Goal: Transaction & Acquisition: Purchase product/service

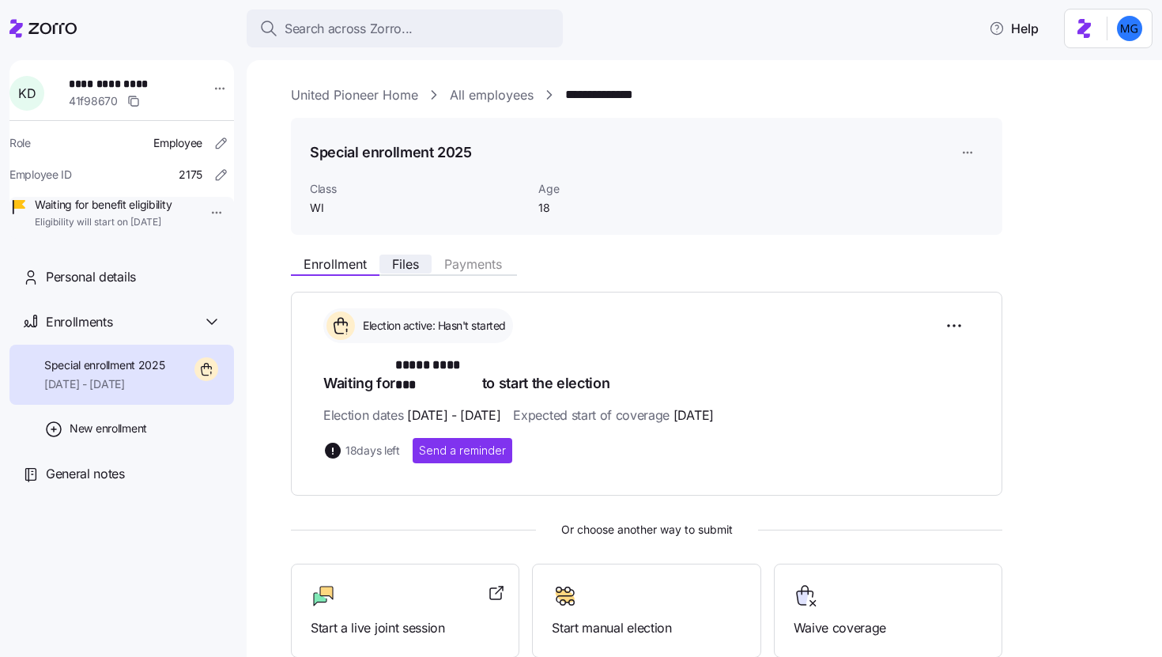
scroll to position [170, 0]
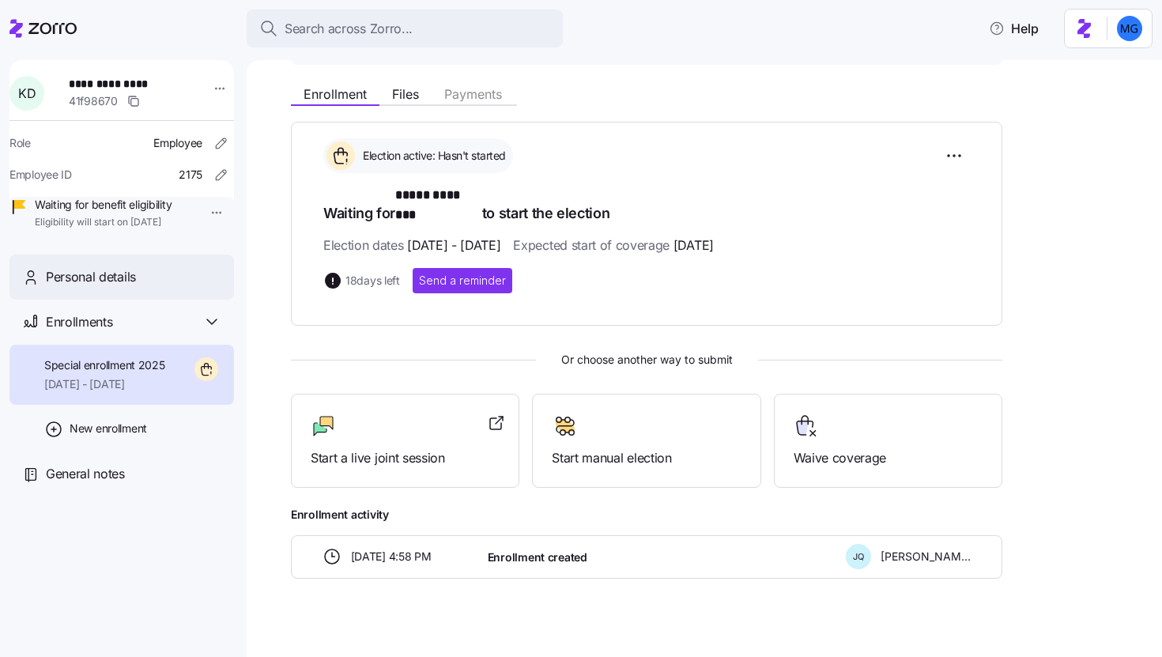
click at [193, 287] on div "Personal details" at bounding box center [133, 277] width 175 height 20
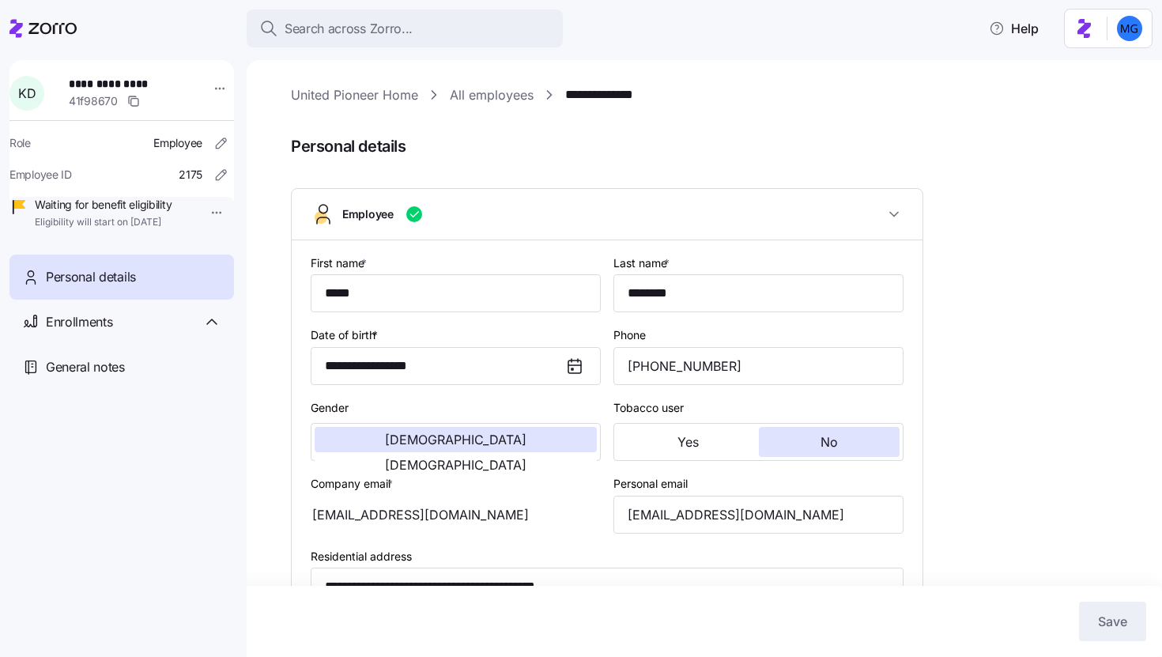
type input "WI"
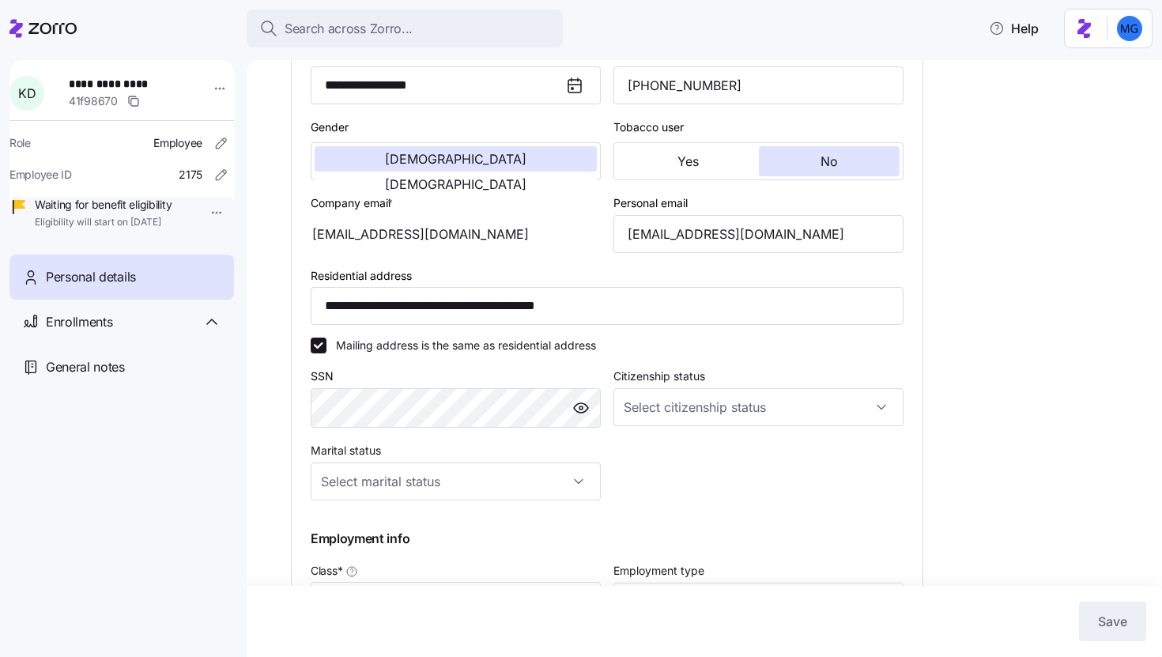
scroll to position [518, 0]
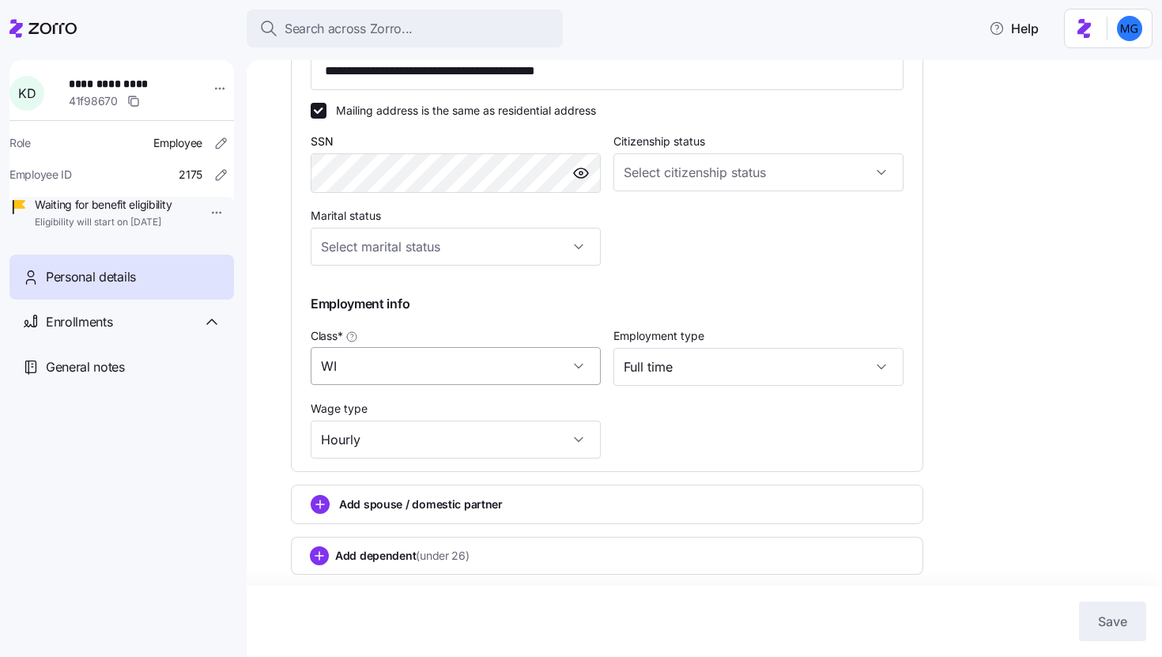
click at [515, 367] on input "WI" at bounding box center [456, 366] width 290 height 38
click at [579, 322] on div "Class * WI" at bounding box center [455, 355] width 303 height 73
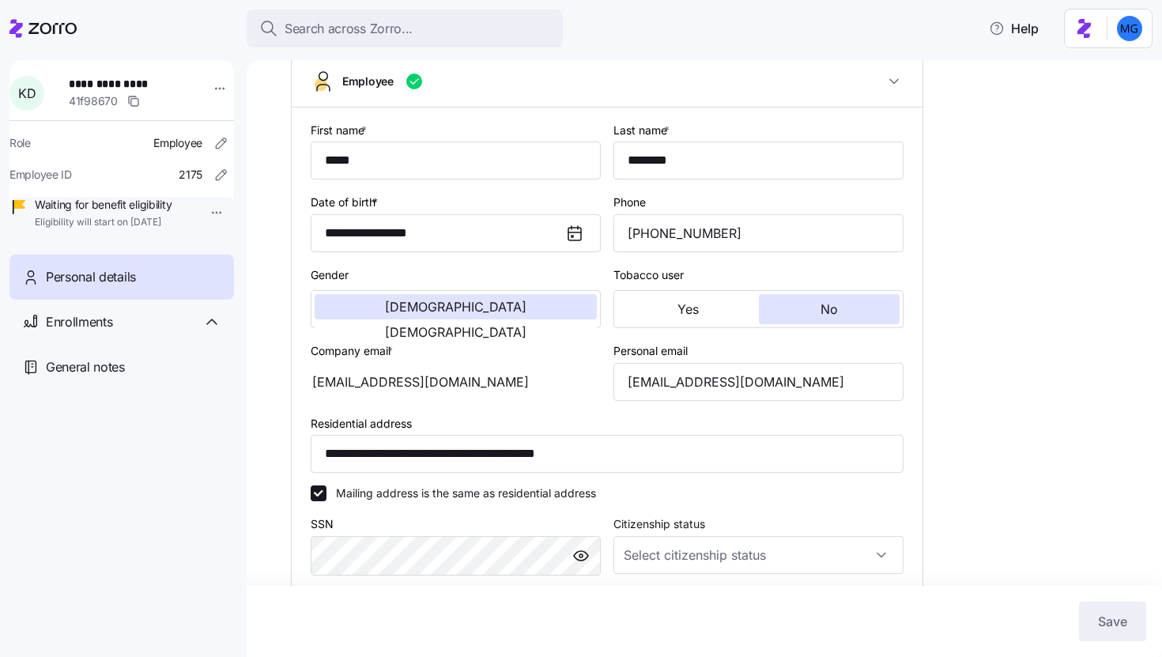
scroll to position [0, 0]
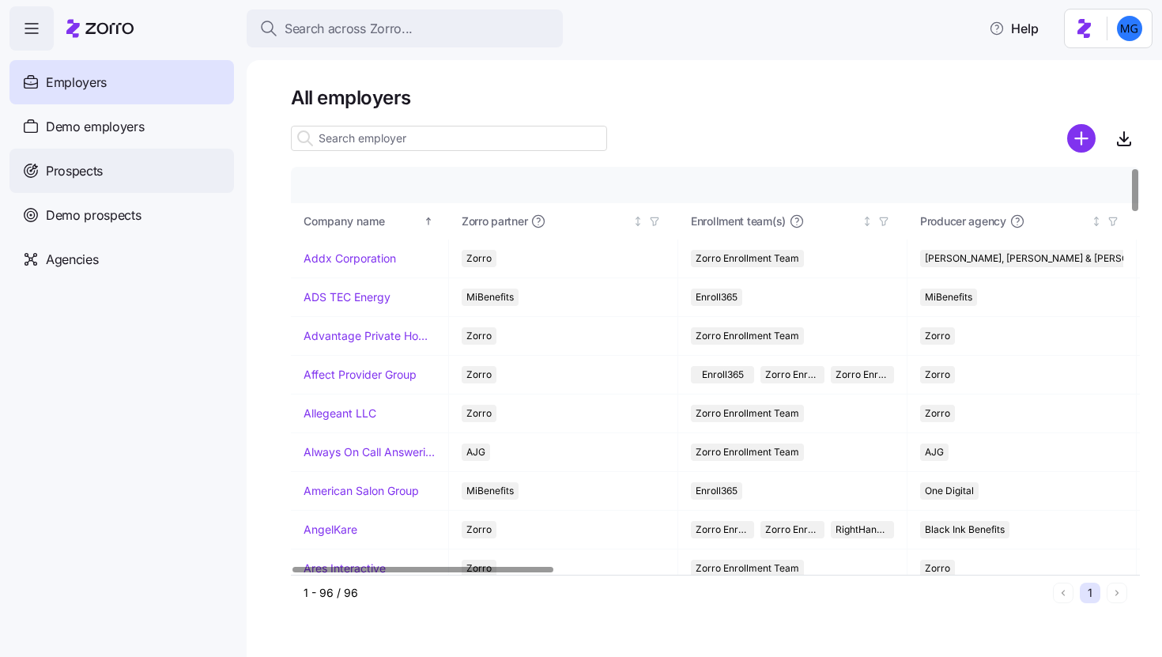
click at [133, 183] on div "Prospects" at bounding box center [121, 171] width 224 height 44
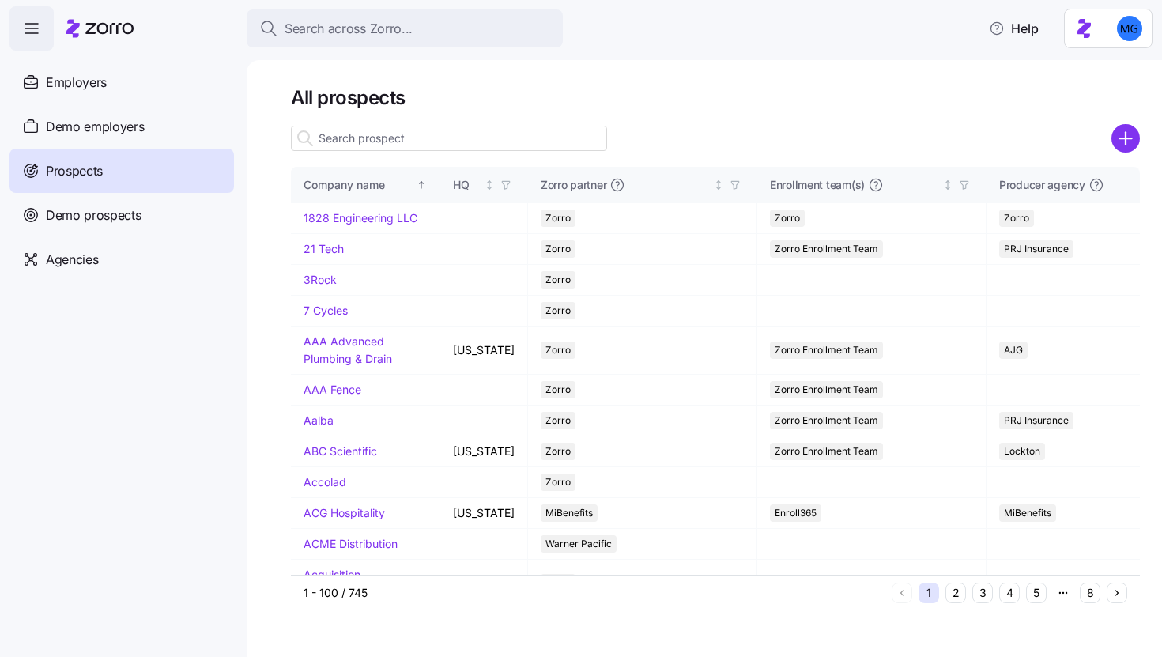
click at [347, 139] on input at bounding box center [449, 138] width 316 height 25
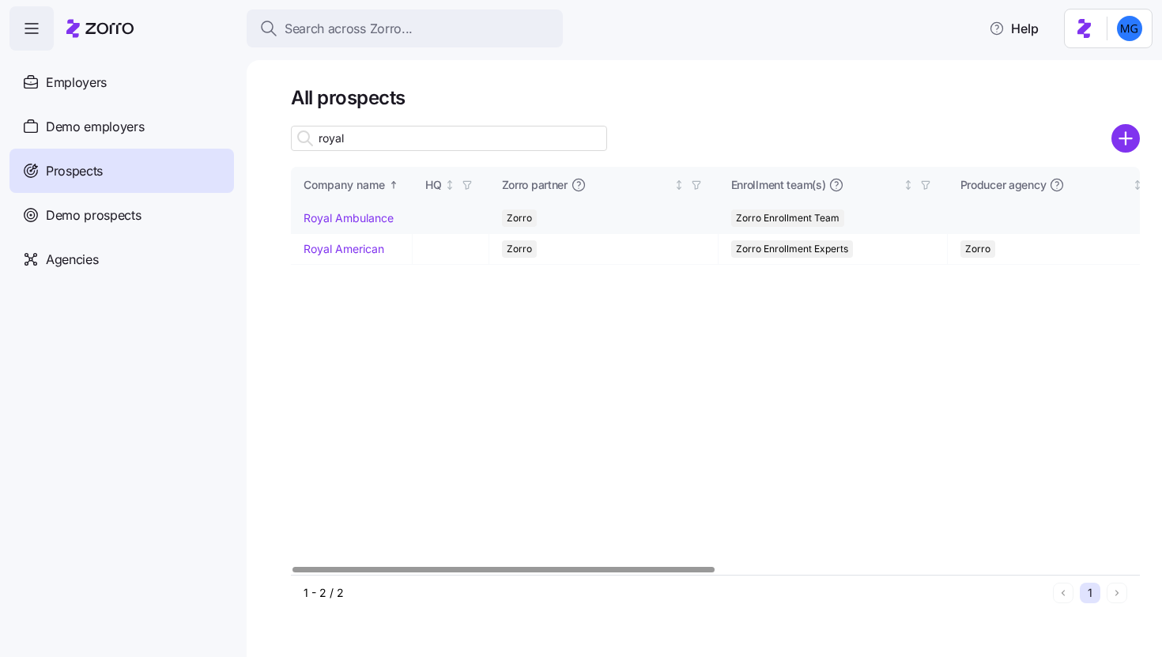
type input "royal"
drag, startPoint x: 358, startPoint y: 218, endPoint x: 841, endPoint y: 405, distance: 517.9
click at [358, 218] on link "Royal Ambulance" at bounding box center [348, 217] width 90 height 13
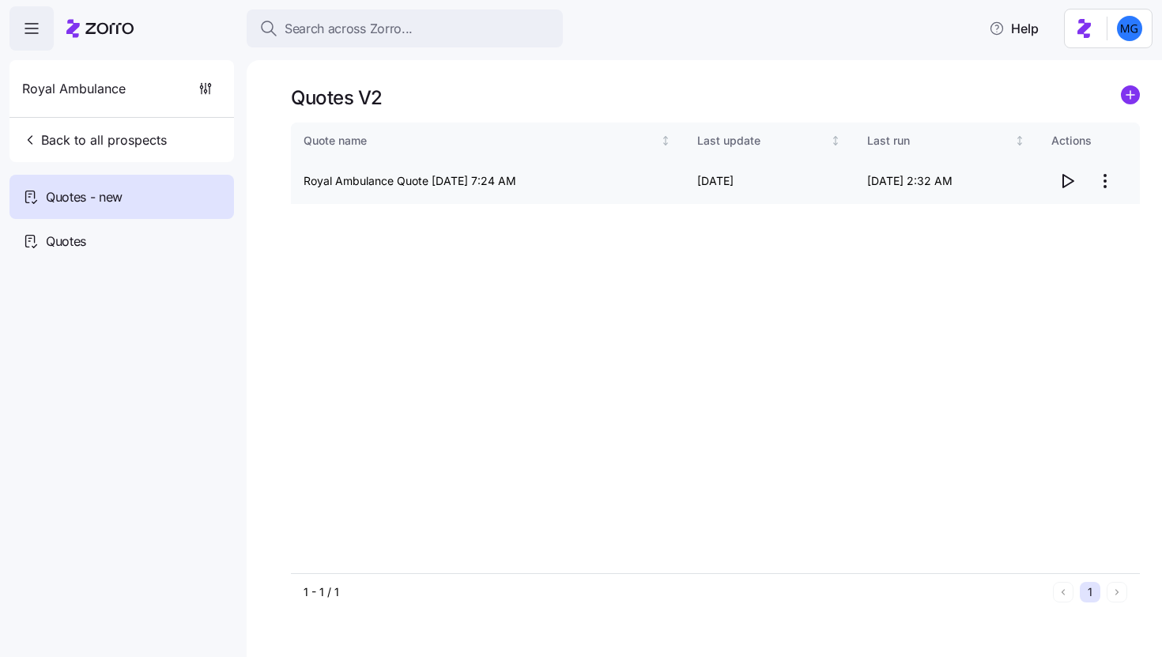
click at [1071, 182] on icon "button" at bounding box center [1068, 181] width 10 height 13
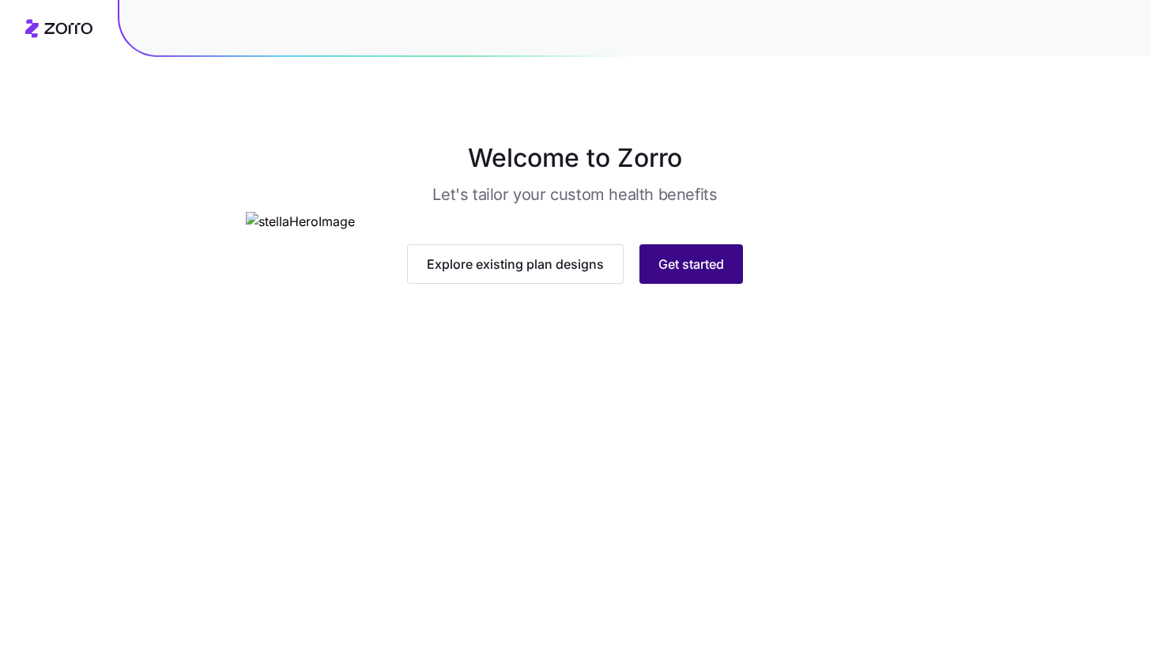
click at [714, 273] on span "Get started" at bounding box center [691, 263] width 66 height 19
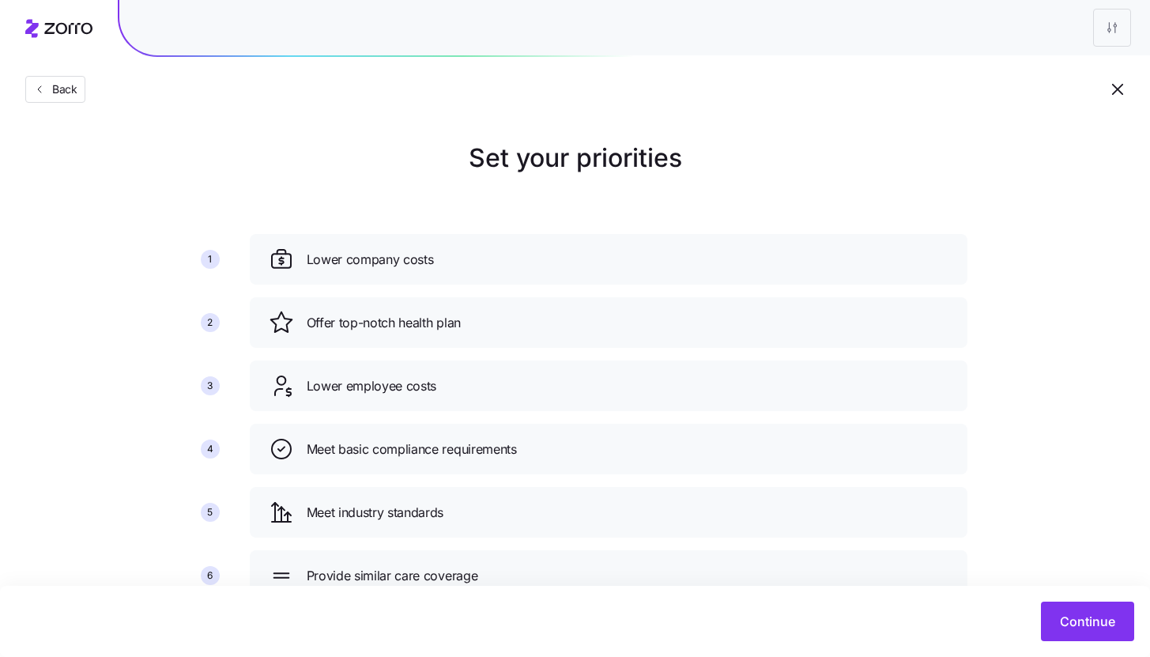
scroll to position [58, 0]
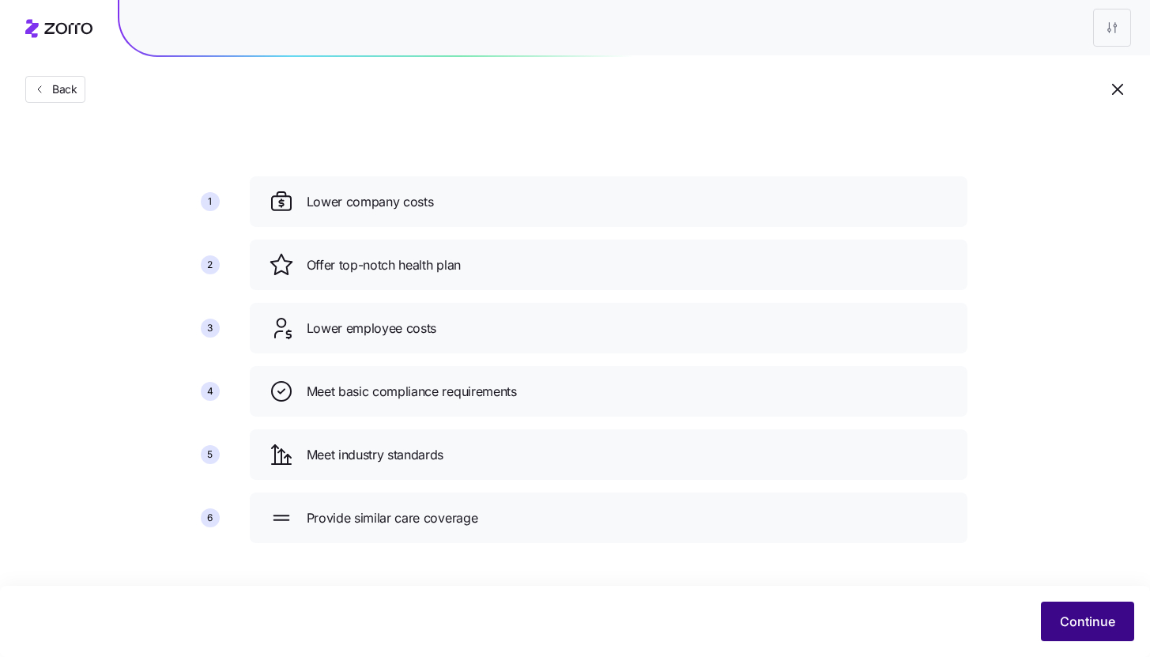
click at [1072, 622] on span "Continue" at bounding box center [1087, 621] width 55 height 19
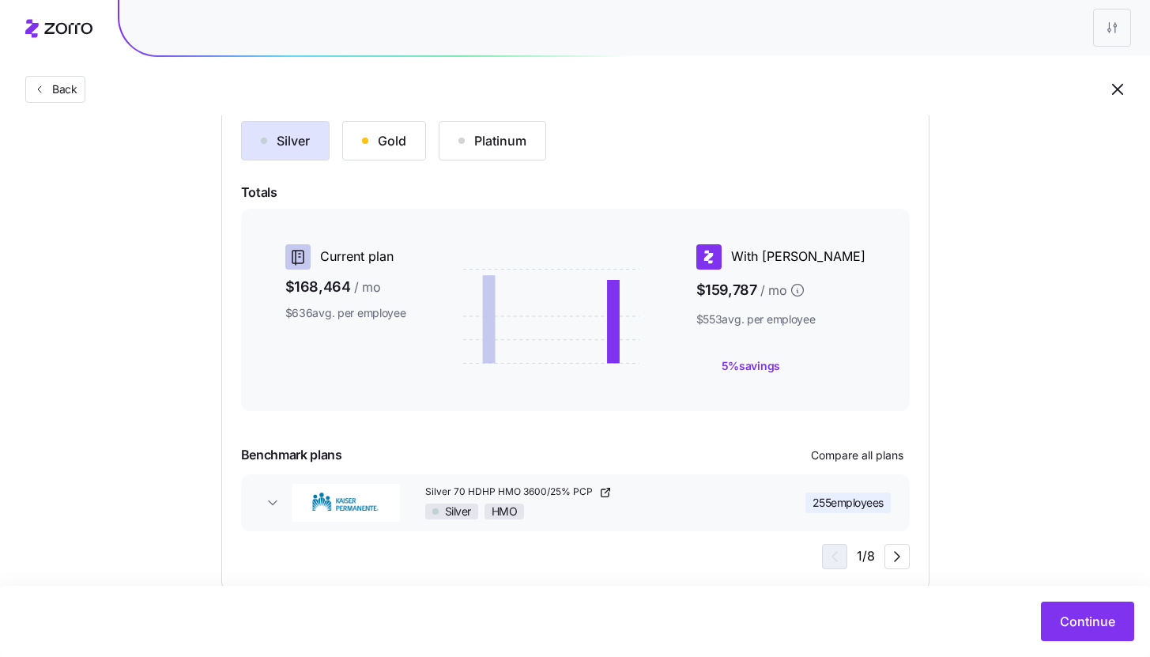
scroll to position [186, 0]
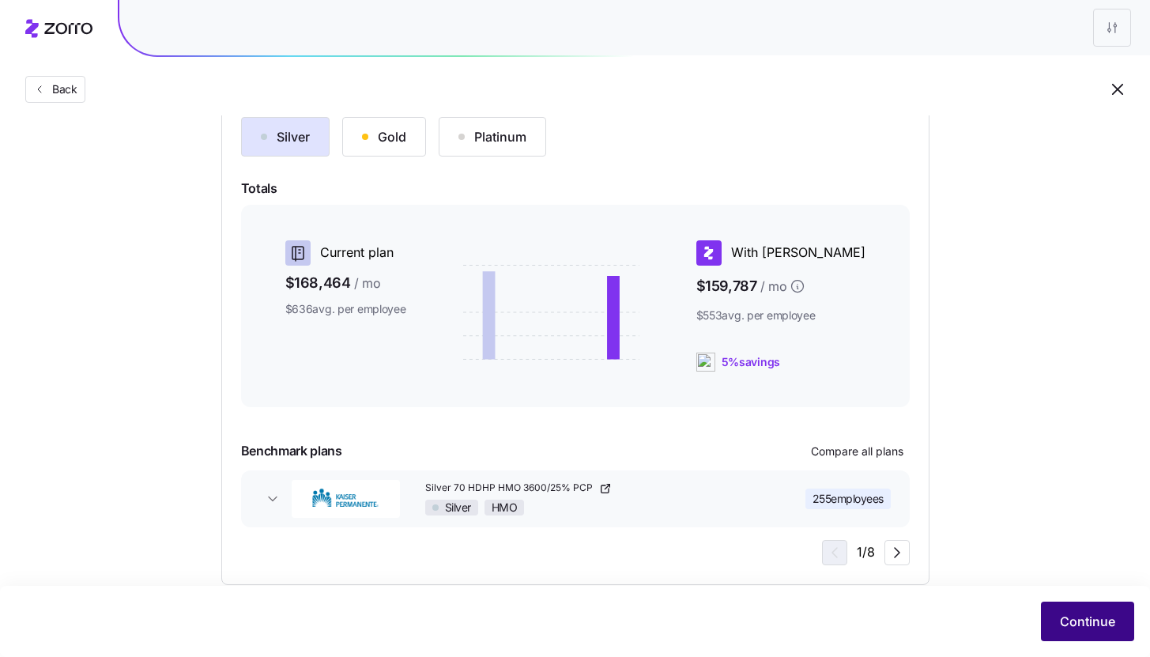
click at [1050, 602] on button "Continue" at bounding box center [1087, 621] width 93 height 40
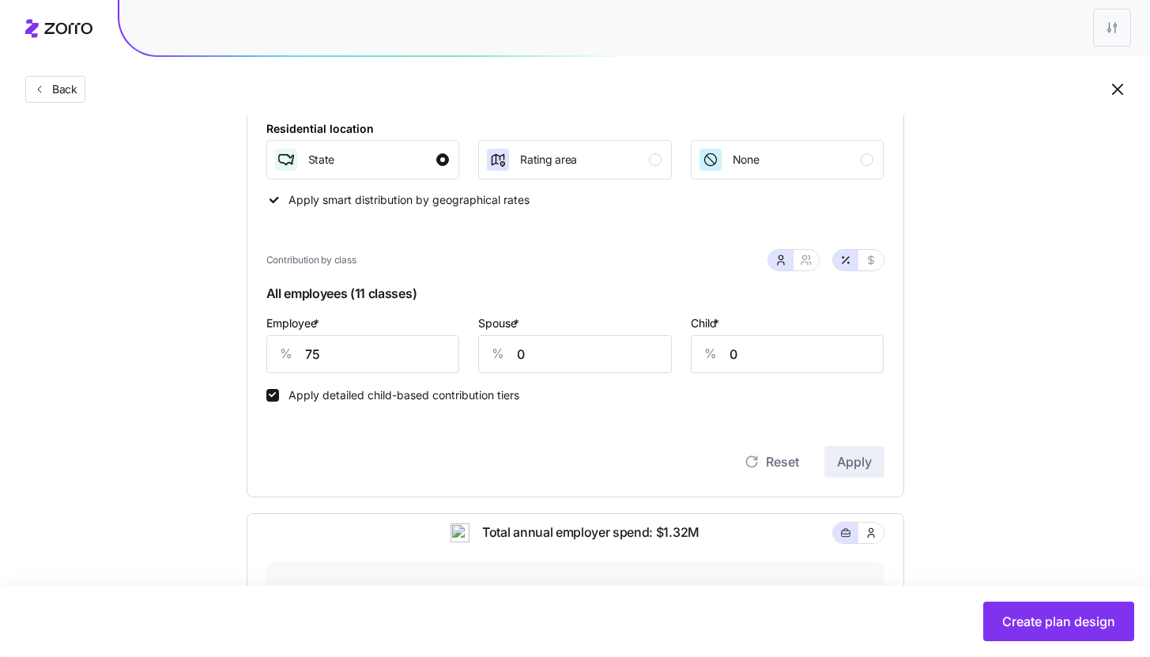
scroll to position [239, 0]
click at [390, 367] on input "75" at bounding box center [363, 356] width 194 height 38
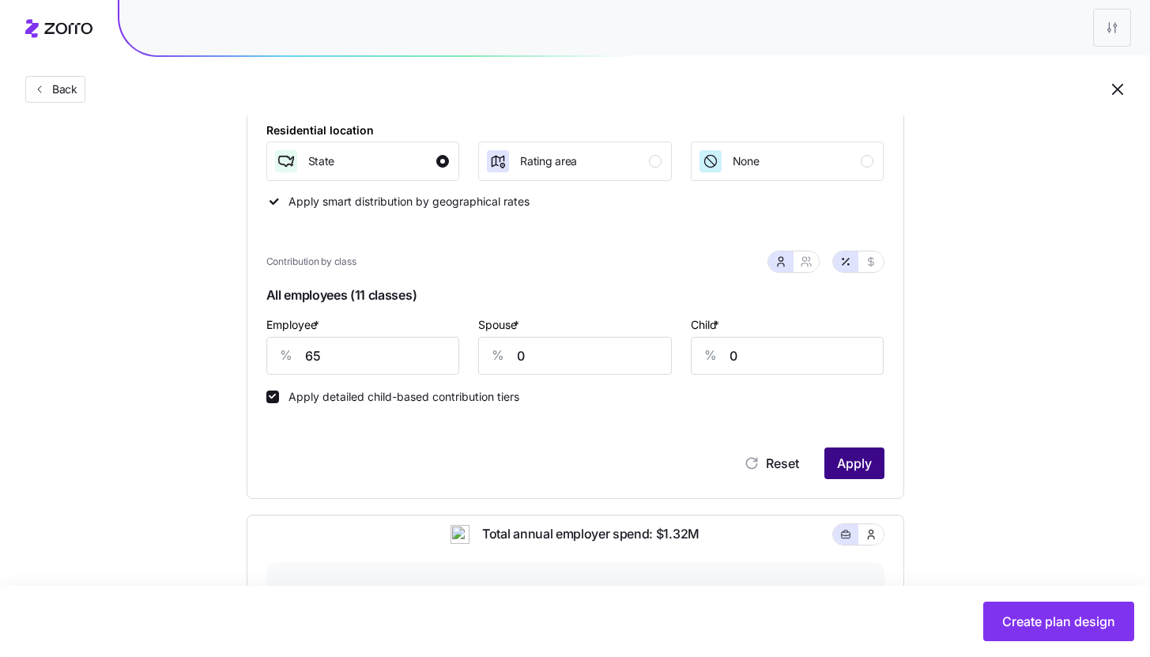
click at [852, 460] on span "Apply" at bounding box center [854, 463] width 35 height 19
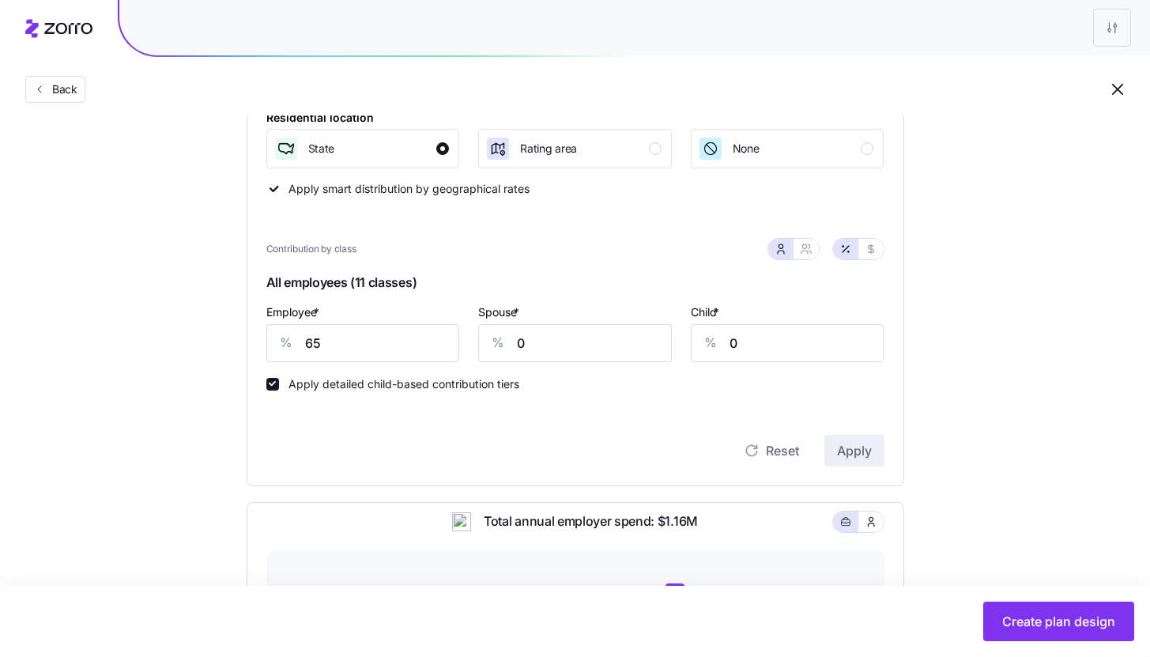
scroll to position [264, 0]
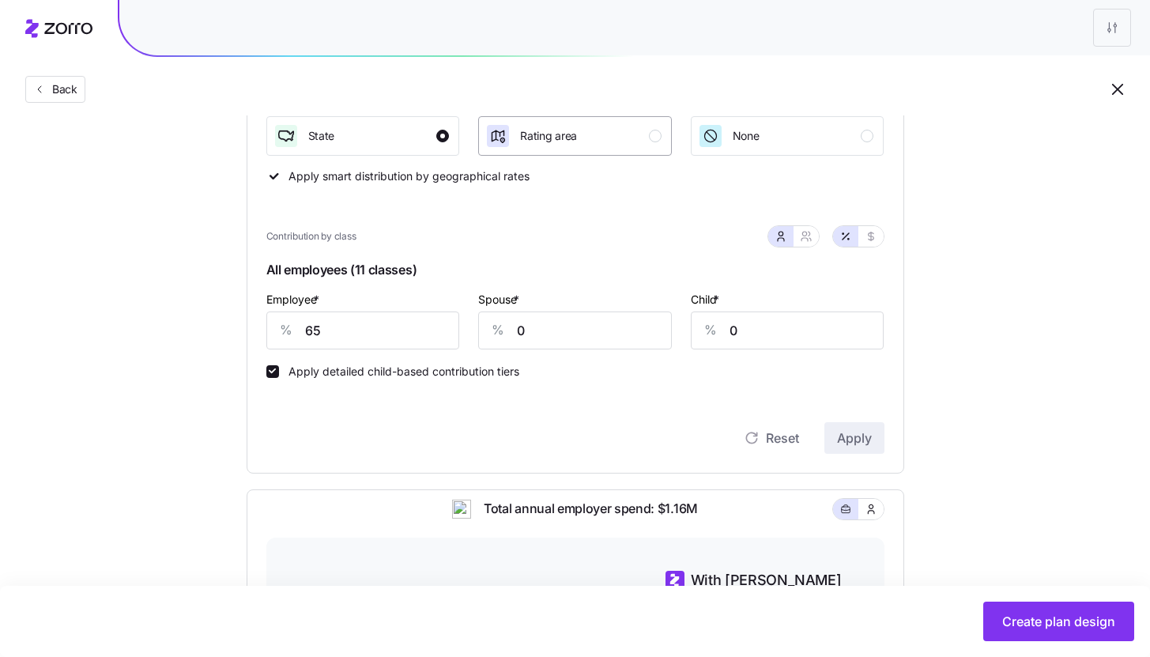
click at [581, 141] on div "Rating area" at bounding box center [573, 135] width 176 height 25
click at [362, 334] on input "65" at bounding box center [363, 330] width 194 height 38
type input "75"
click at [867, 445] on span "Apply" at bounding box center [854, 437] width 35 height 19
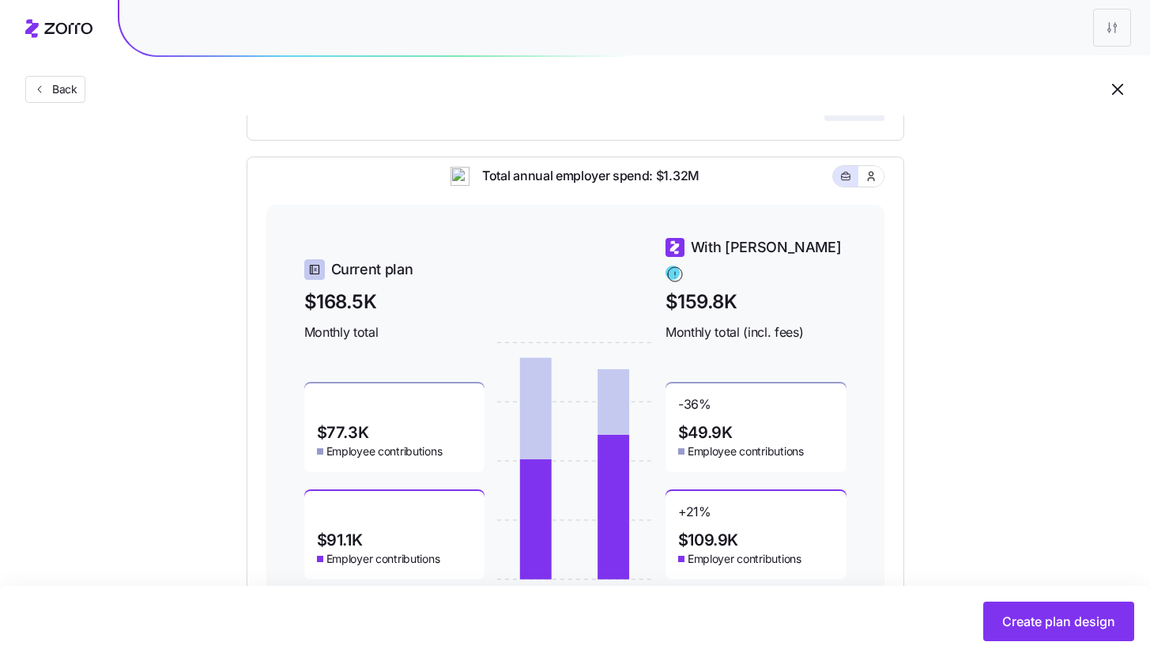
scroll to position [663, 0]
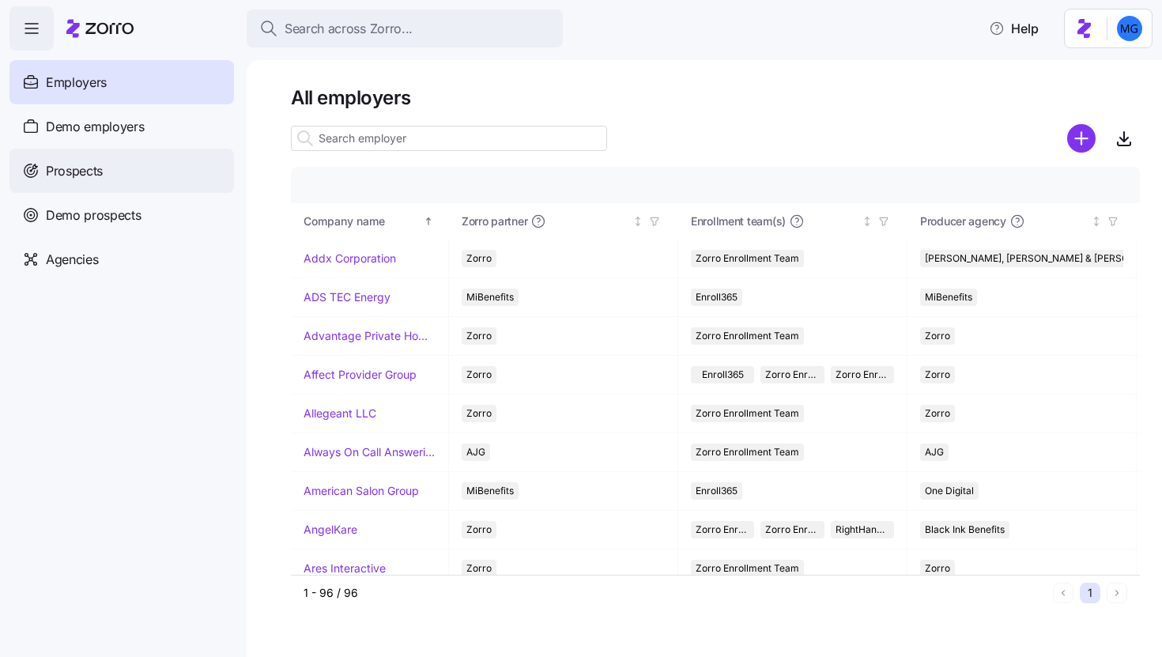
click at [74, 156] on div "Prospects" at bounding box center [121, 171] width 224 height 44
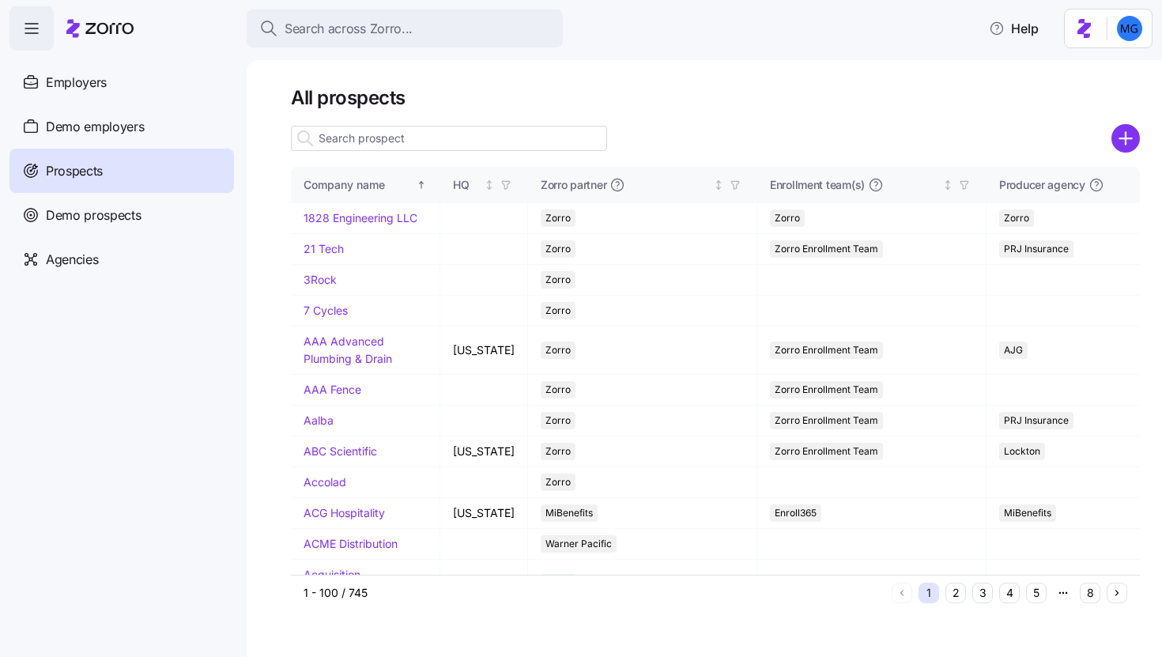
click at [472, 150] on input at bounding box center [449, 138] width 316 height 25
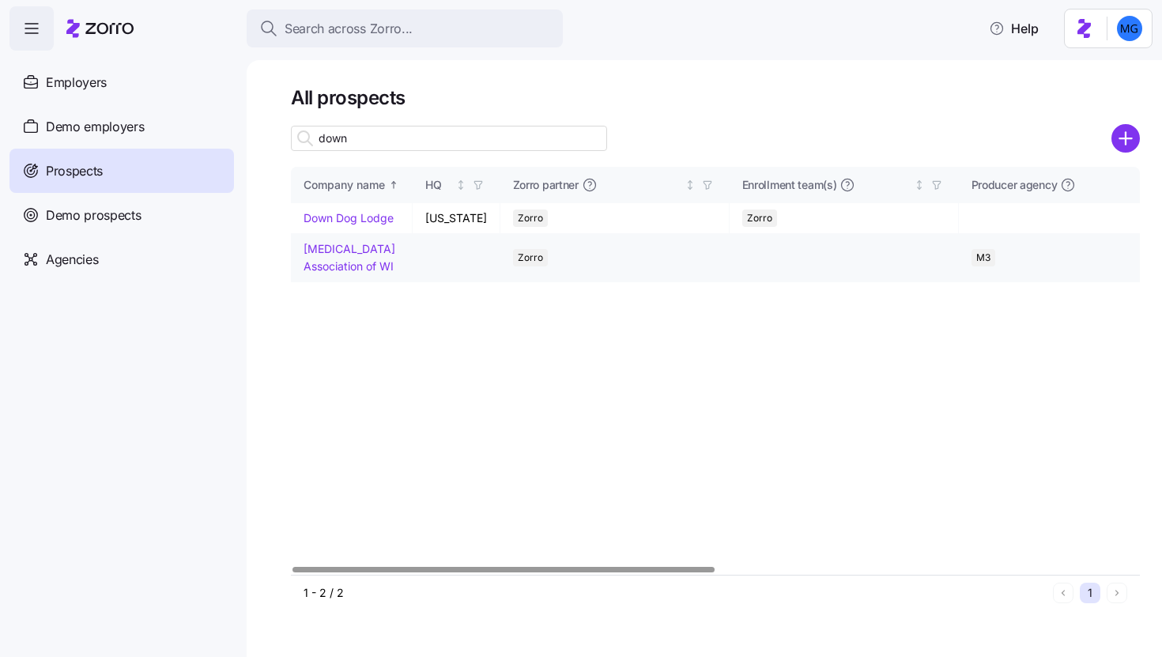
type input "down"
click at [346, 265] on link "Down Syndrome Association of WI" at bounding box center [349, 257] width 92 height 31
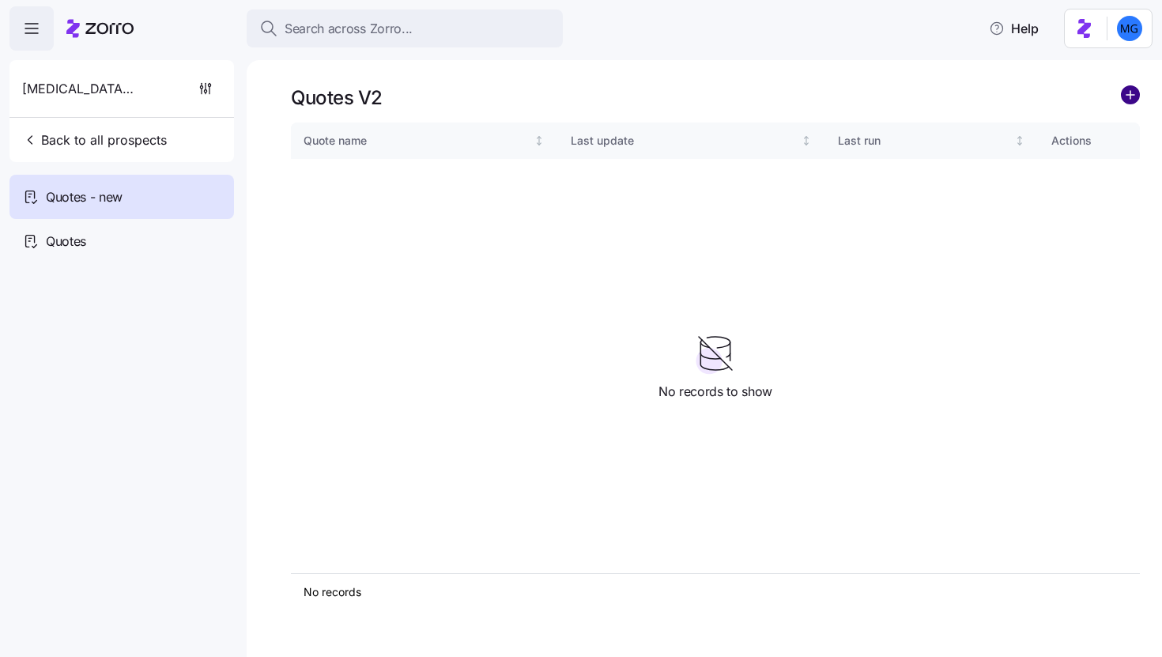
click at [1132, 100] on circle "add icon" at bounding box center [1129, 94] width 17 height 17
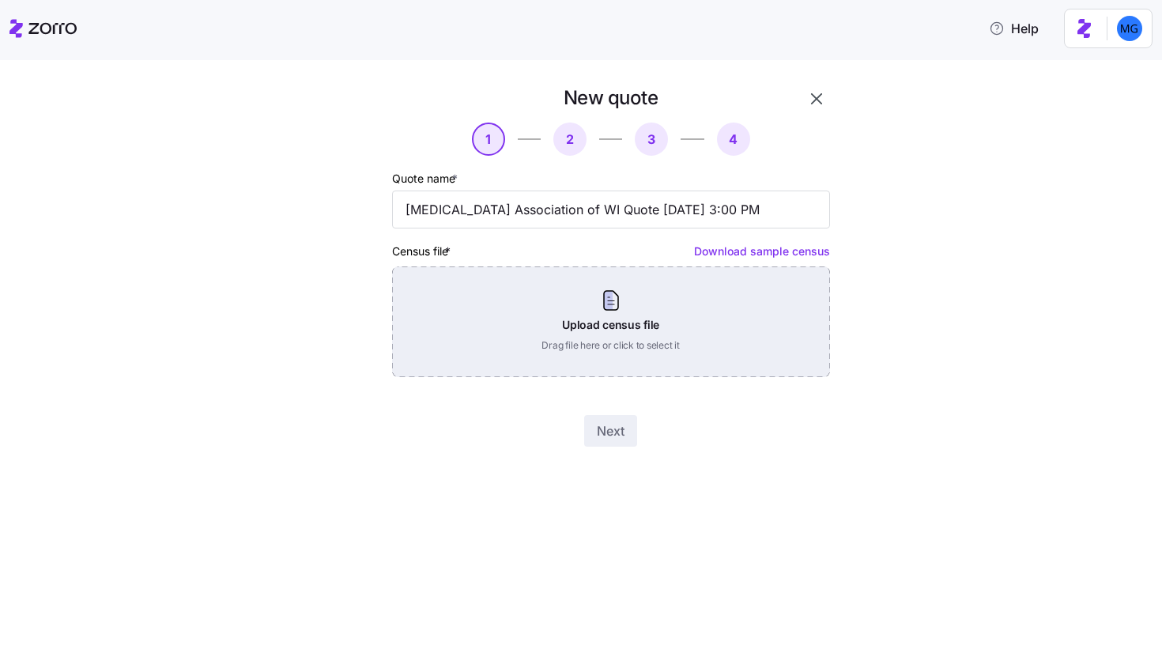
click at [643, 313] on div "Upload census file Drag file here or click to select it" at bounding box center [611, 321] width 438 height 111
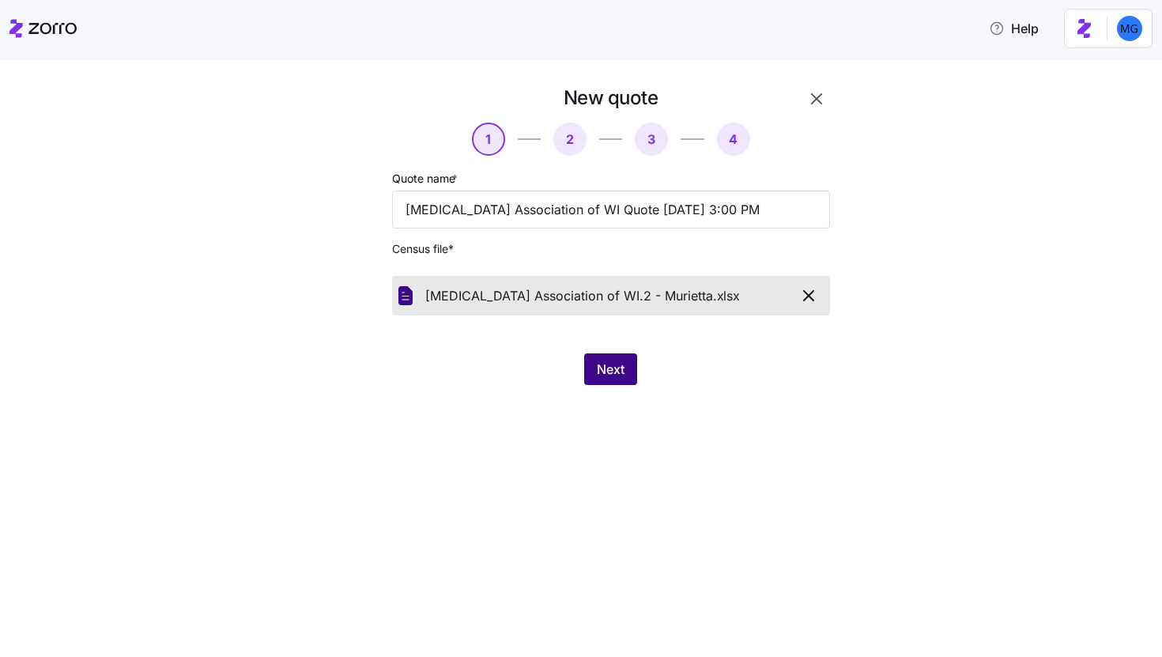
click at [620, 363] on span "Next" at bounding box center [611, 369] width 28 height 19
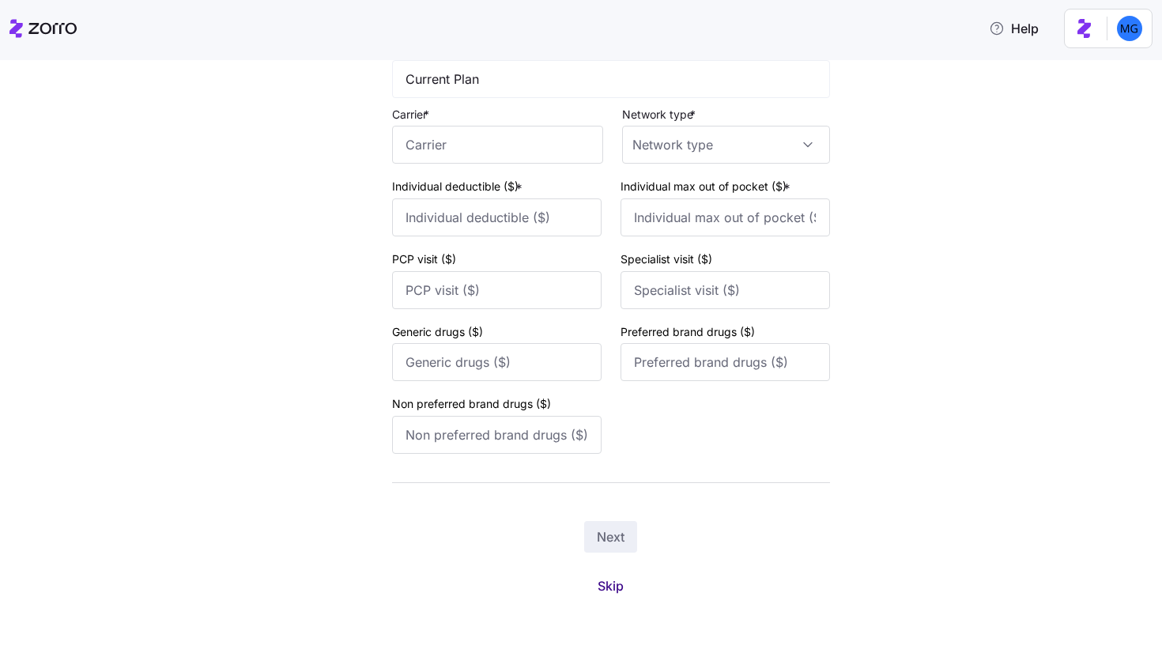
click at [609, 598] on button "Skip" at bounding box center [610, 585] width 51 height 28
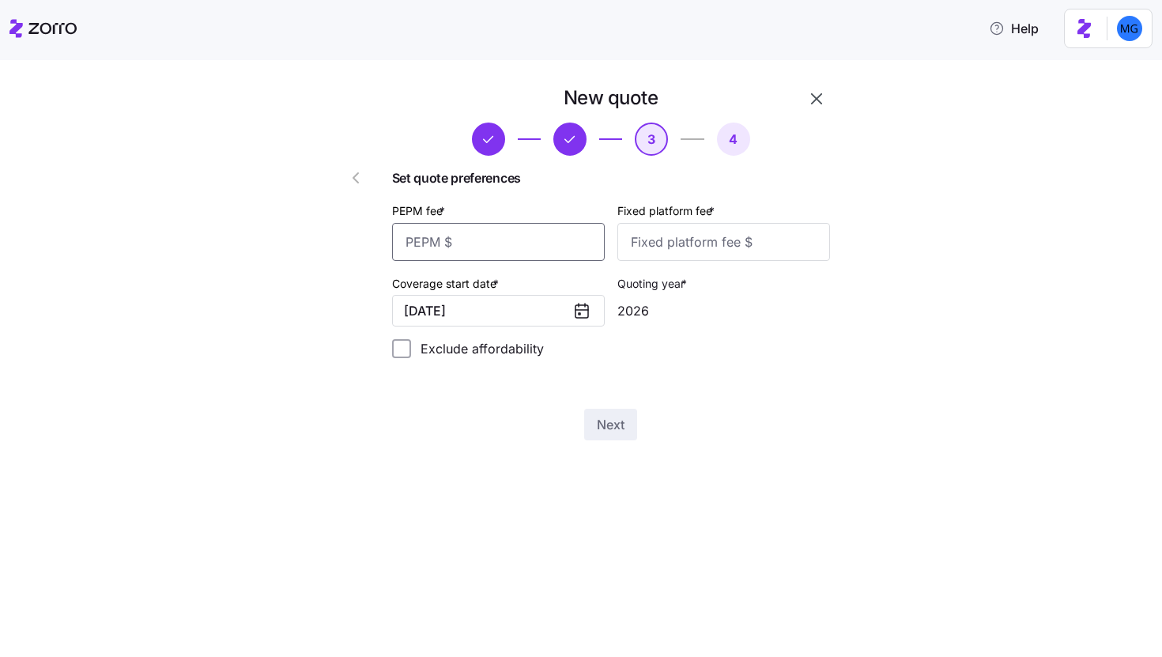
click at [569, 239] on input "PEPM fee *" at bounding box center [498, 242] width 213 height 38
type input "55"
type input "100"
click at [635, 412] on button "Next" at bounding box center [610, 425] width 53 height 32
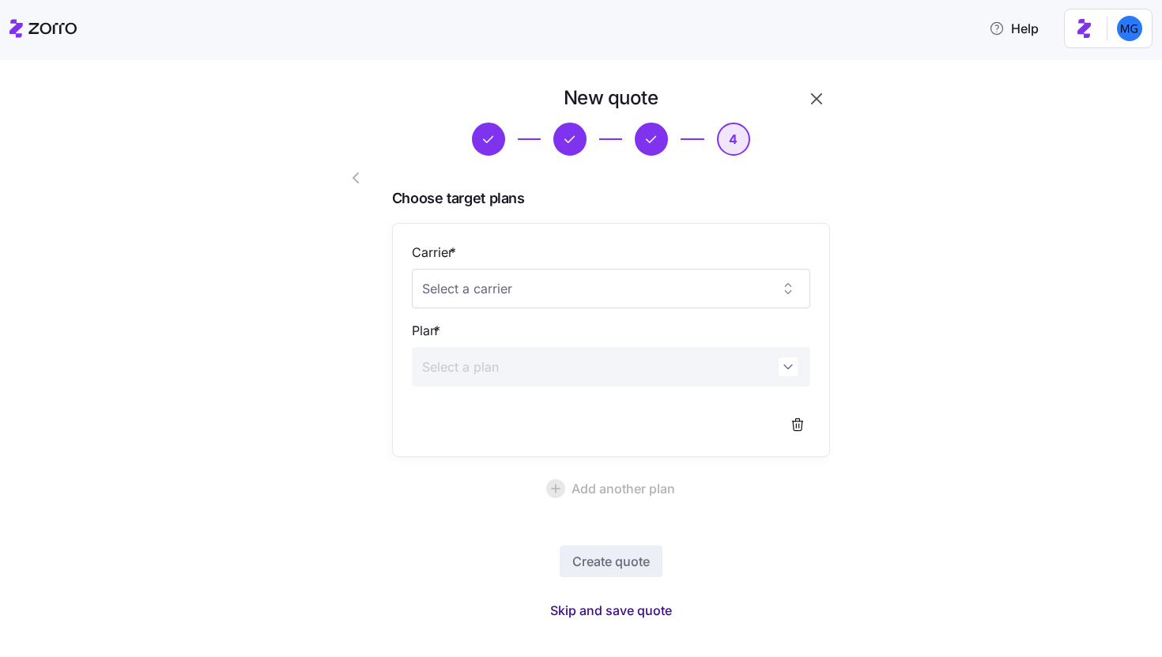
click at [631, 609] on span "Skip and save quote" at bounding box center [611, 610] width 122 height 19
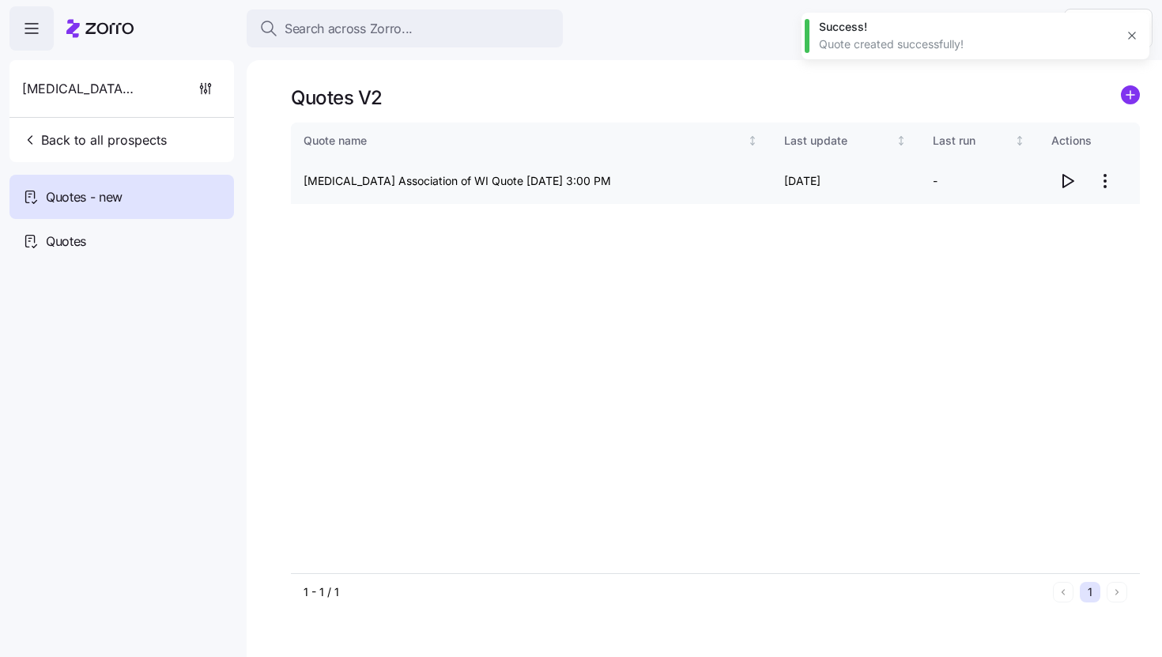
click at [1071, 168] on span "button" at bounding box center [1067, 181] width 30 height 30
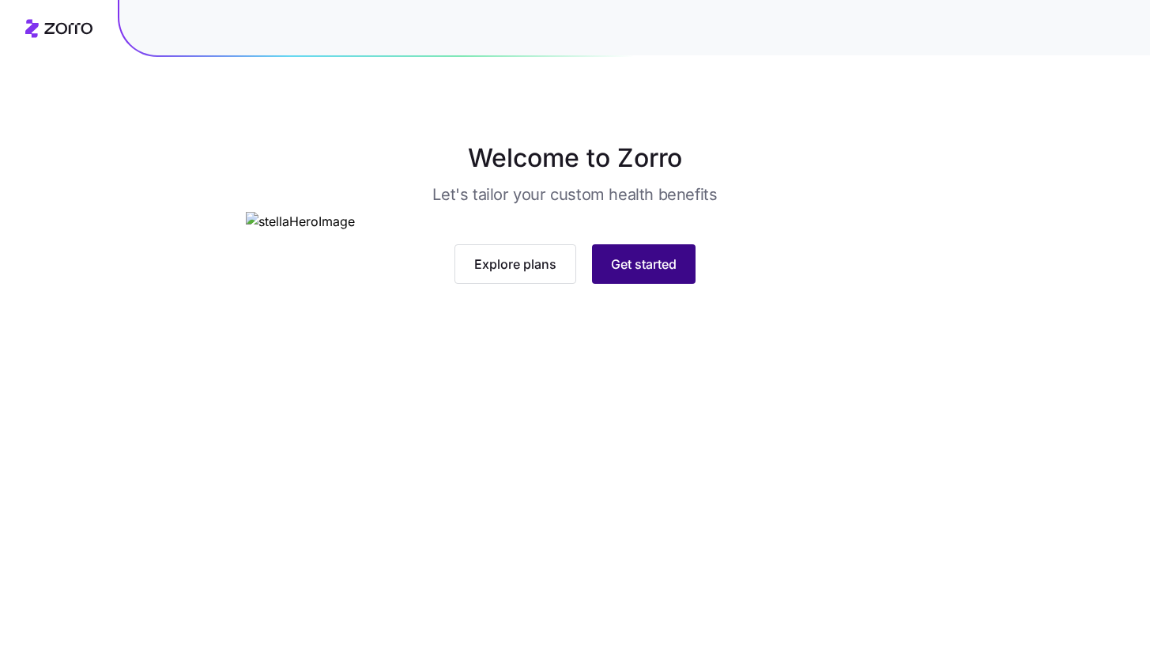
click at [666, 284] on button "Get started" at bounding box center [644, 264] width 104 height 40
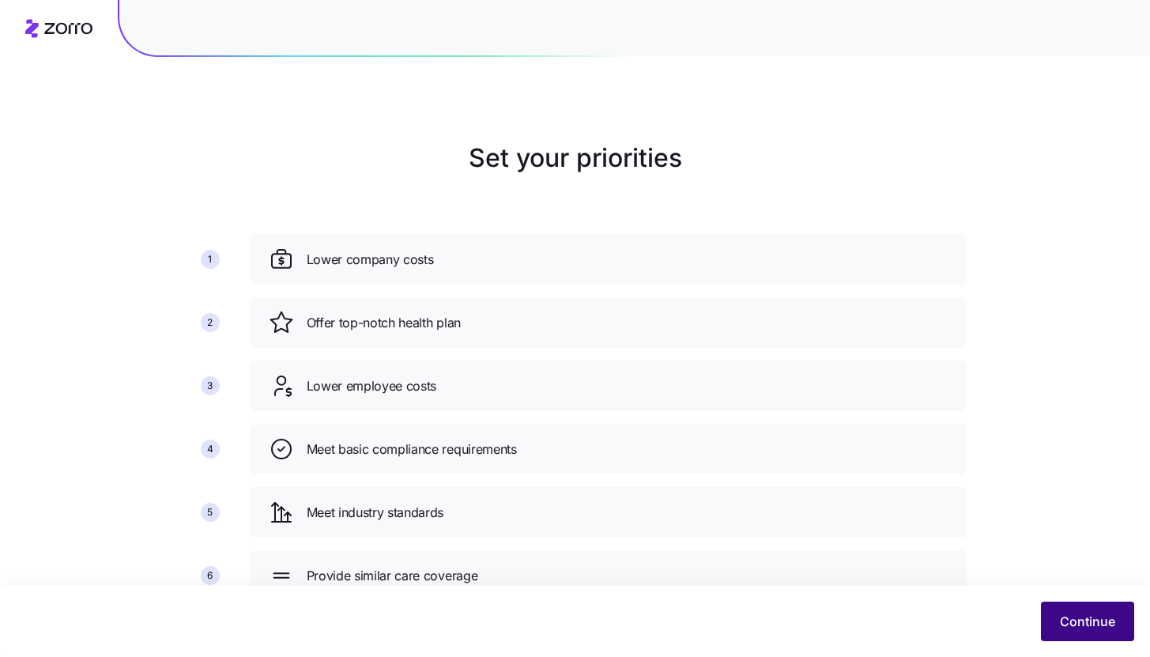
click at [1066, 619] on span "Continue" at bounding box center [1087, 621] width 55 height 19
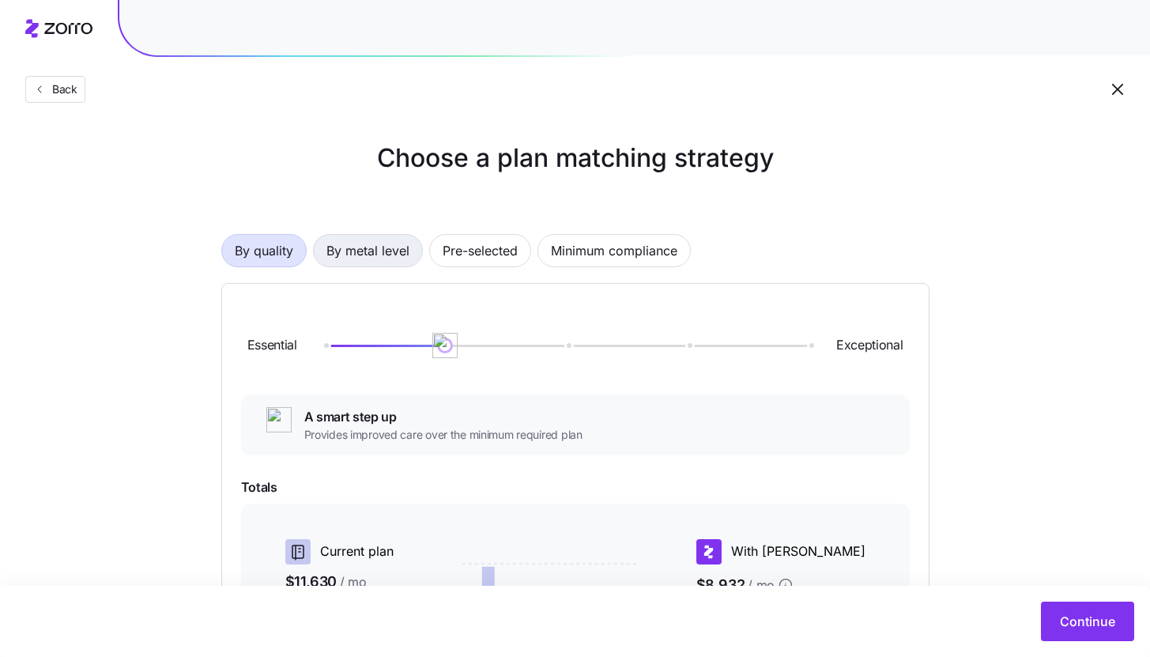
click at [377, 253] on span "By metal level" at bounding box center [367, 251] width 83 height 32
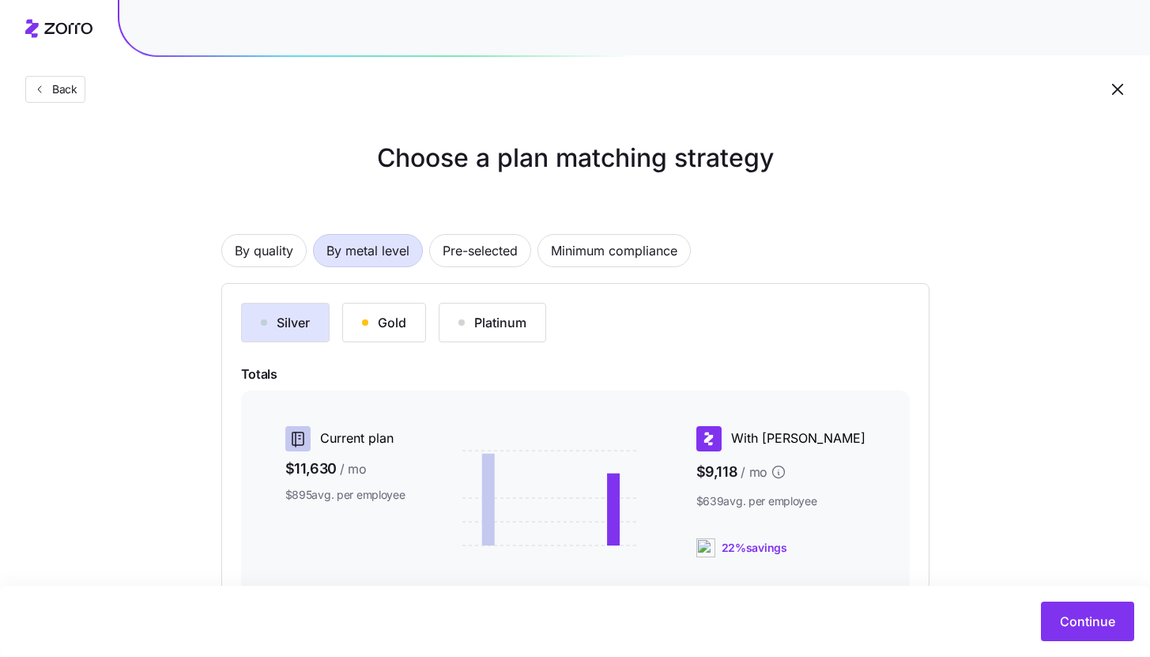
click at [396, 345] on div "Silver Gold Platinum Totals Current plan $11,630 / mo $895 avg. per employee Wi…" at bounding box center [575, 527] width 669 height 448
click at [414, 322] on button "Gold" at bounding box center [384, 323] width 84 height 40
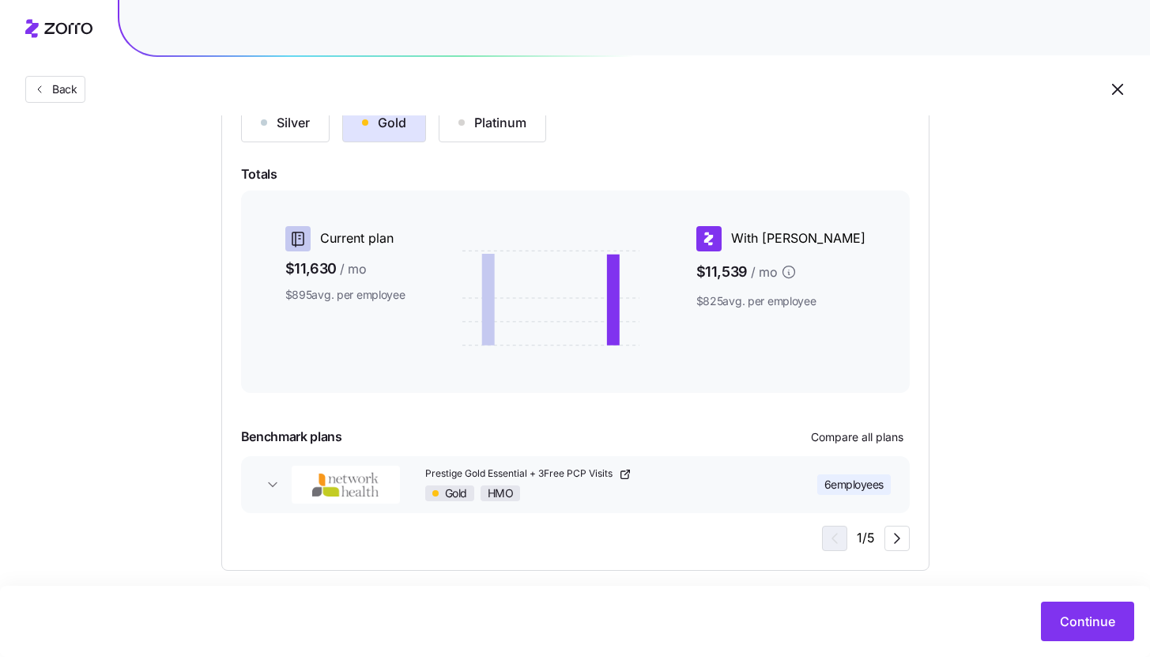
scroll to position [215, 0]
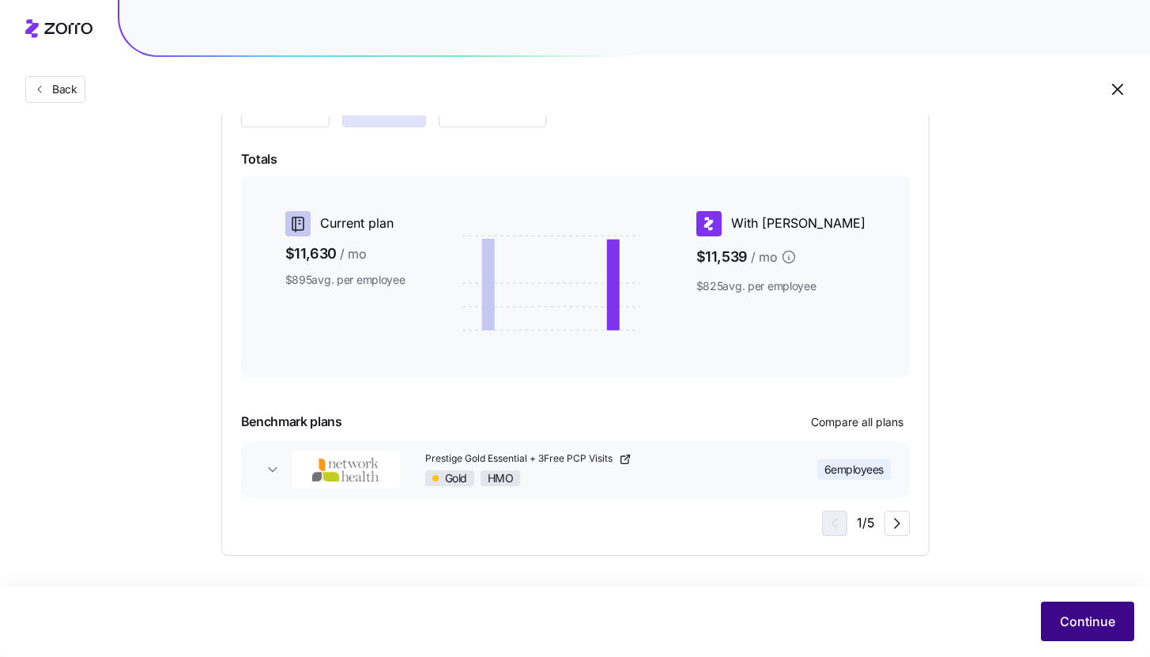
click at [1067, 609] on button "Continue" at bounding box center [1087, 621] width 93 height 40
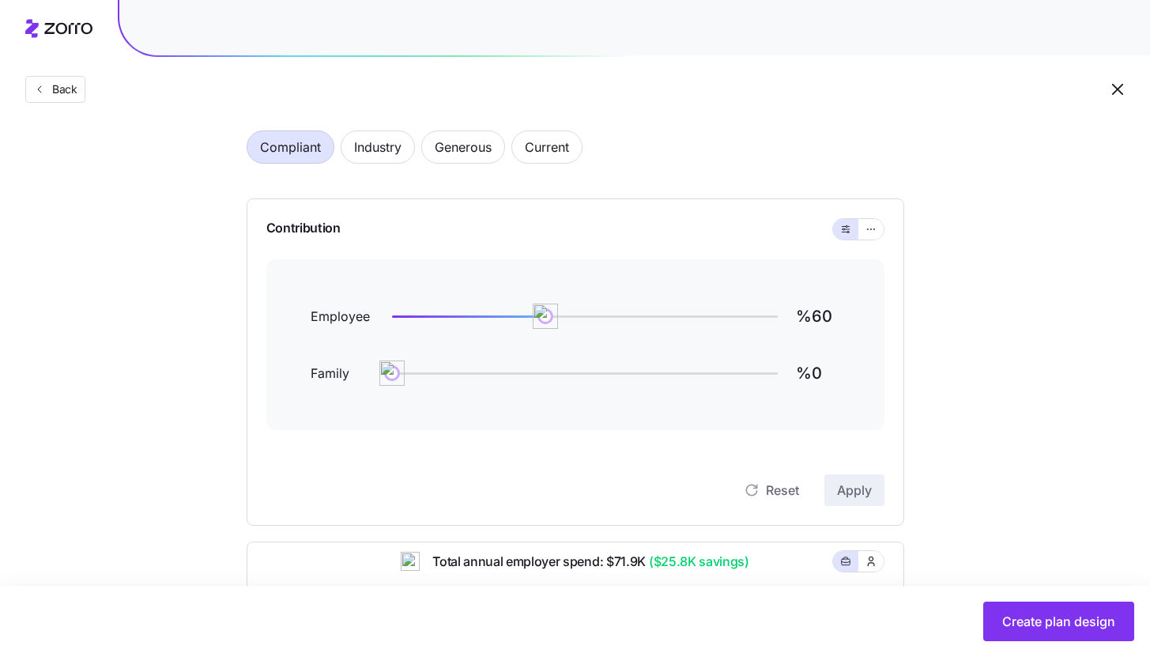
scroll to position [37, 0]
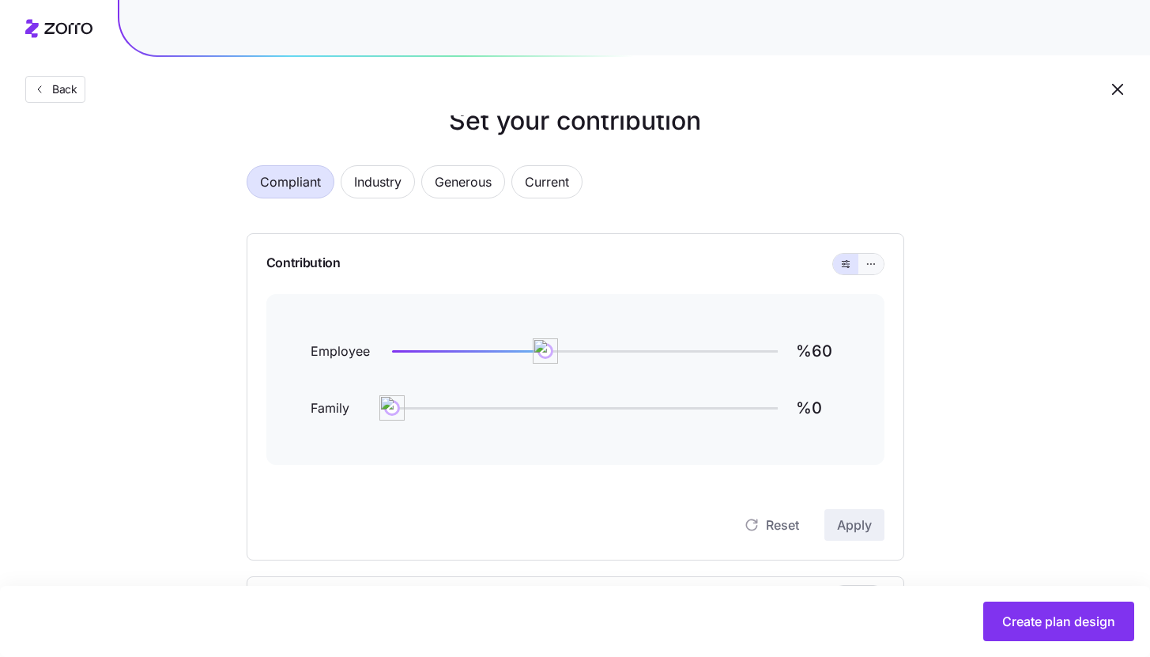
click at [869, 266] on icon "button" at bounding box center [870, 263] width 11 height 19
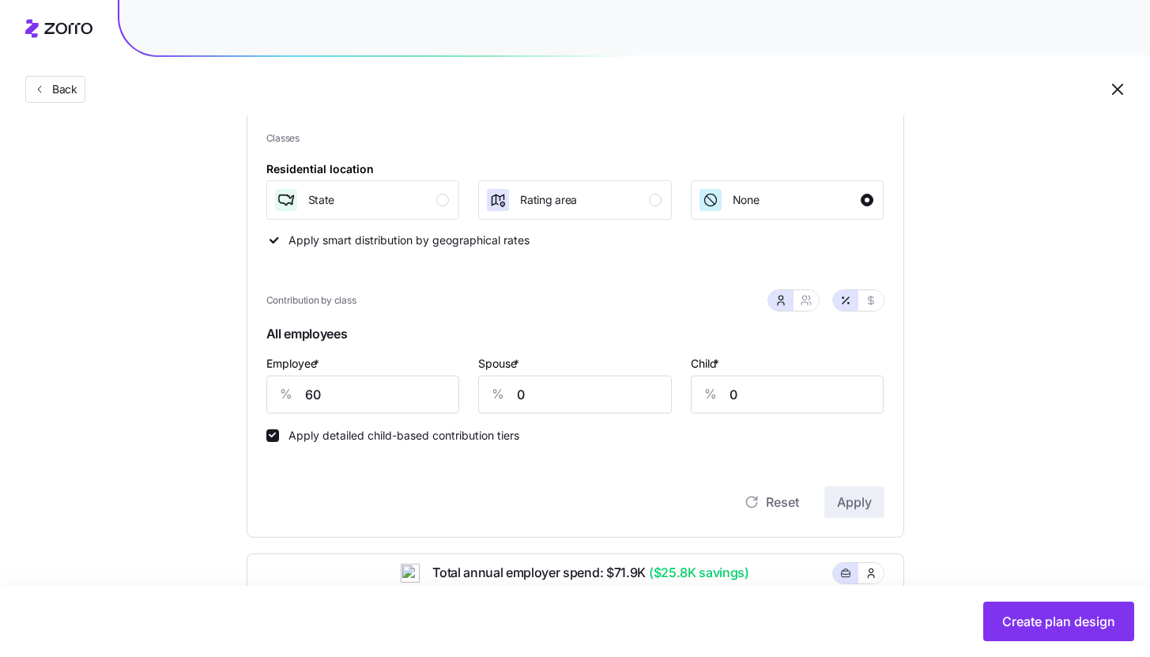
scroll to position [215, 0]
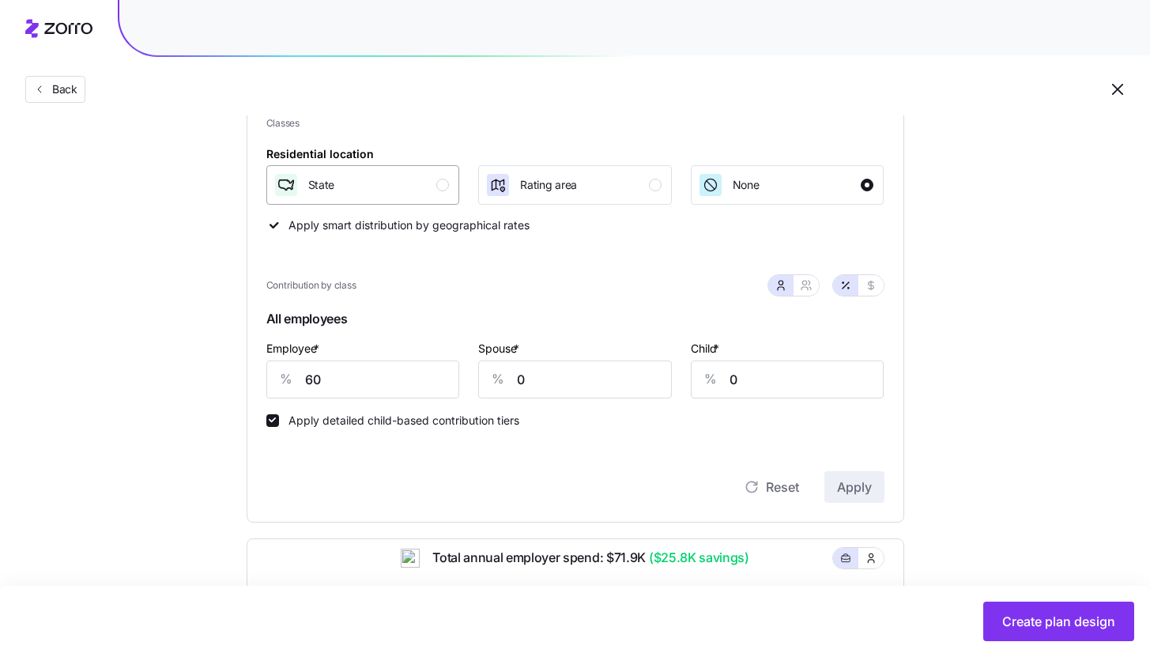
click at [442, 184] on div "button" at bounding box center [442, 185] width 13 height 13
click at [403, 379] on input "60" at bounding box center [363, 379] width 194 height 38
type input "65"
type input "50"
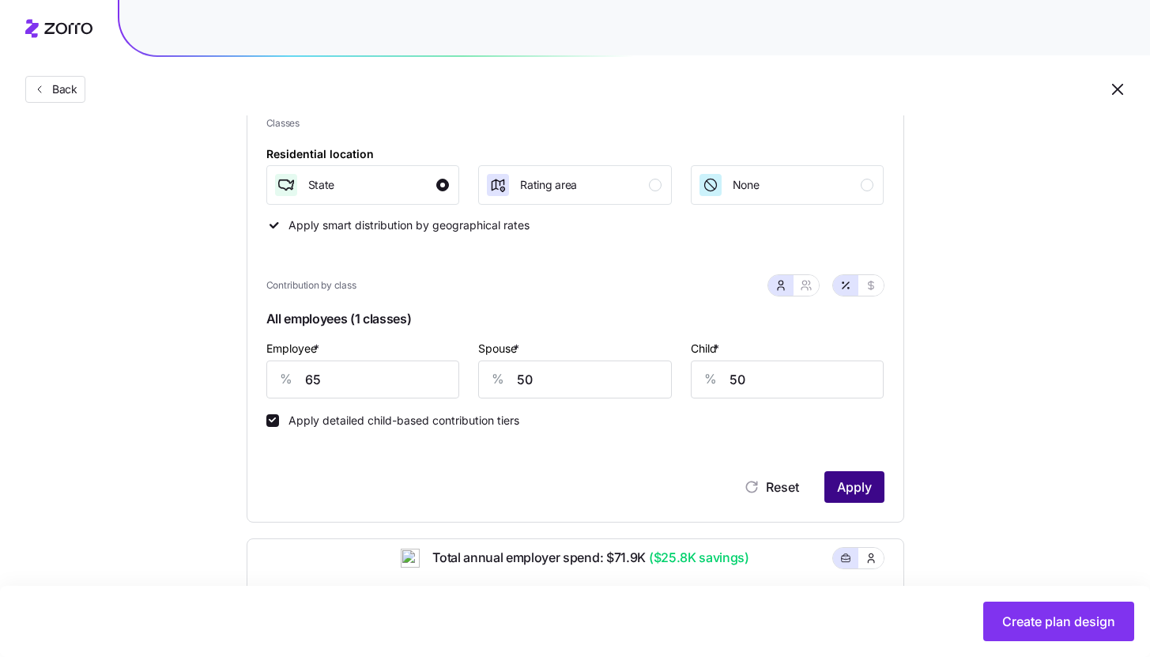
click at [853, 491] on span "Apply" at bounding box center [854, 486] width 35 height 19
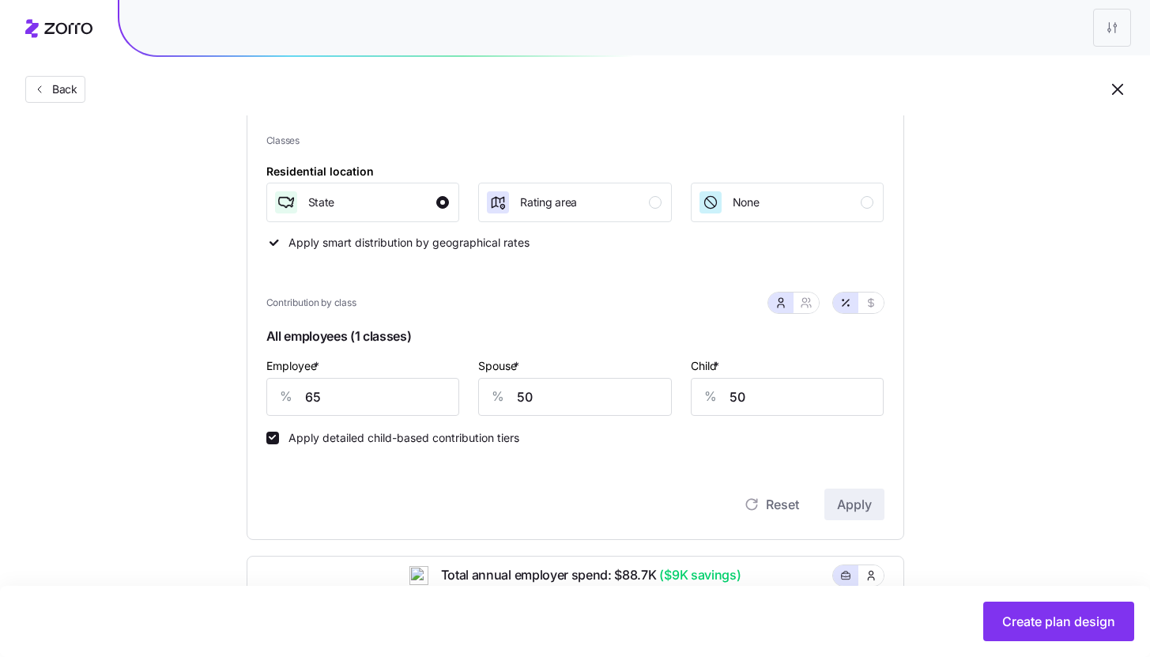
scroll to position [185, 0]
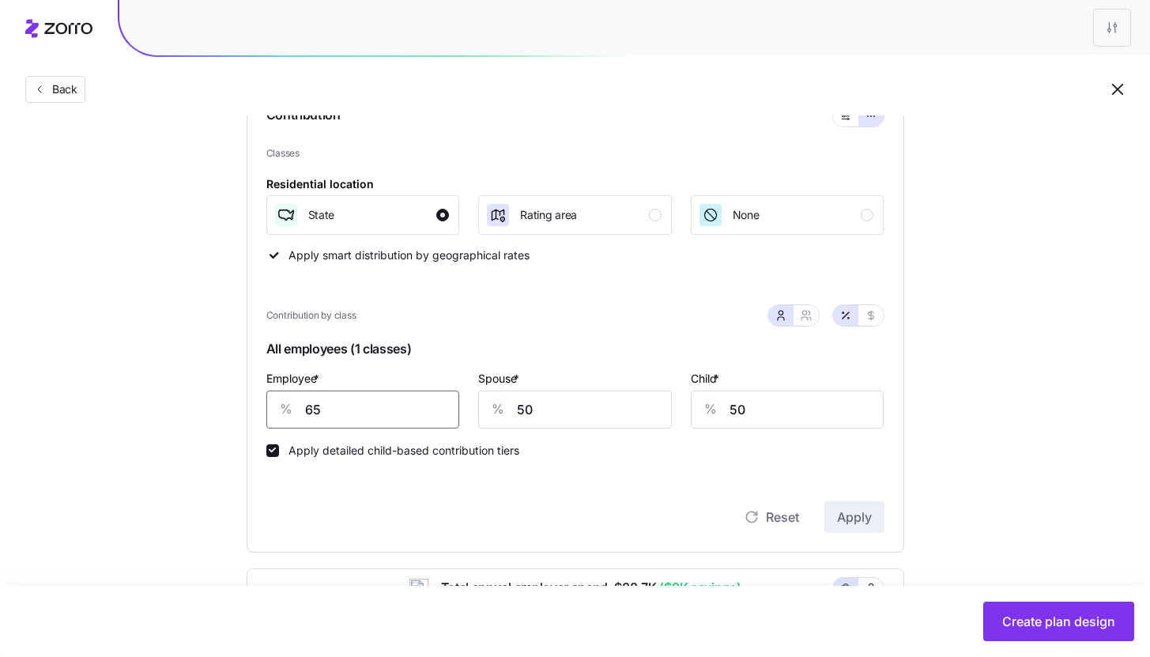
click at [346, 409] on input "65" at bounding box center [363, 409] width 194 height 38
type input "70"
type input "0"
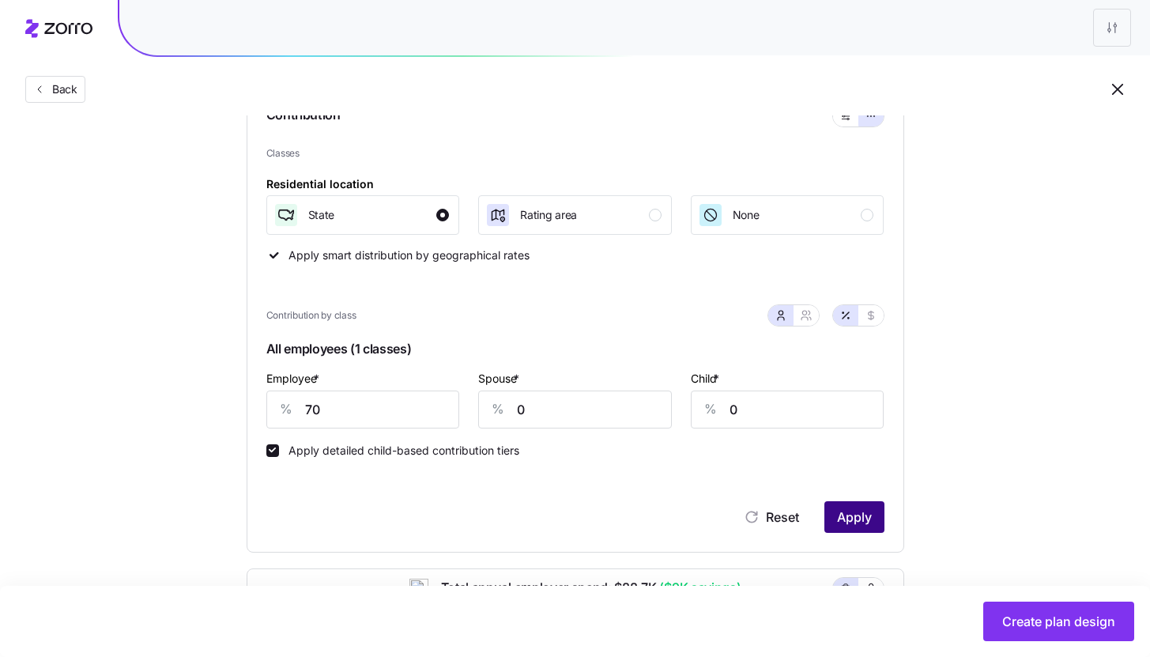
click at [845, 512] on span "Apply" at bounding box center [854, 516] width 35 height 19
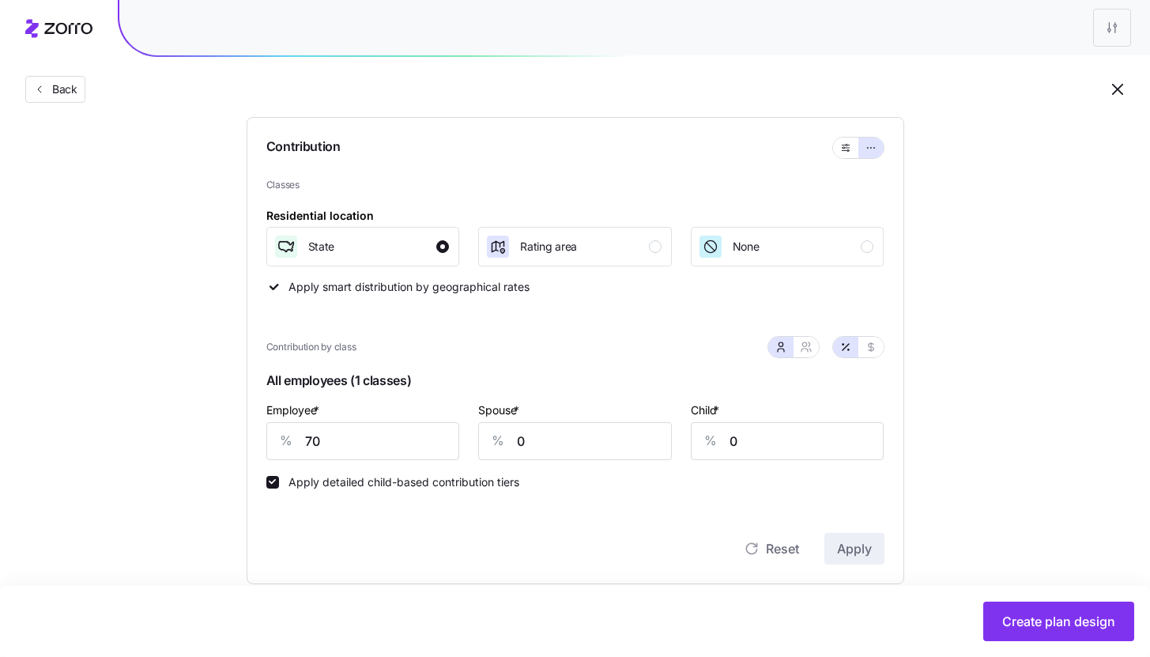
scroll to position [142, 0]
